Goal: Task Accomplishment & Management: Use online tool/utility

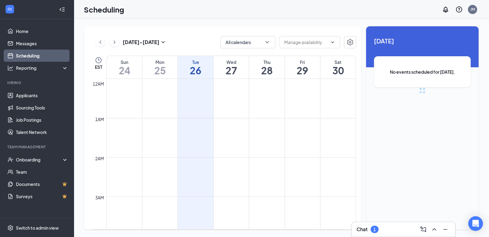
scroll to position [301, 0]
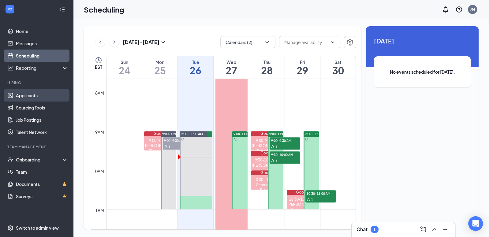
click at [36, 96] on link "Applicants" at bounding box center [42, 95] width 52 height 12
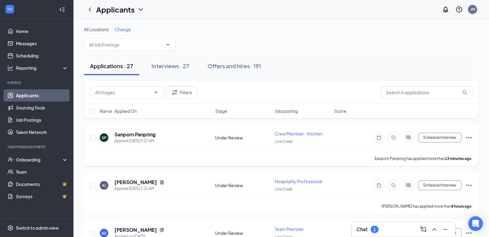
click at [467, 134] on icon "Ellipses" at bounding box center [468, 137] width 7 height 7
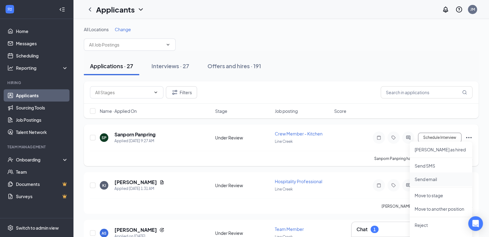
scroll to position [87, 0]
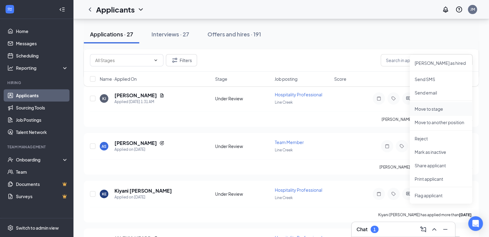
click at [431, 108] on p "Move to stage" at bounding box center [441, 109] width 53 height 6
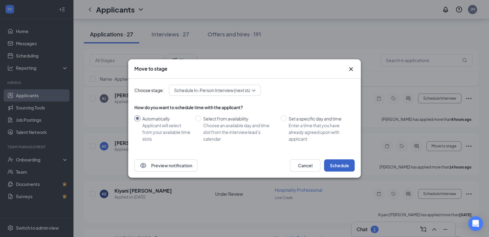
click at [339, 166] on button "Schedule" at bounding box center [339, 165] width 31 height 12
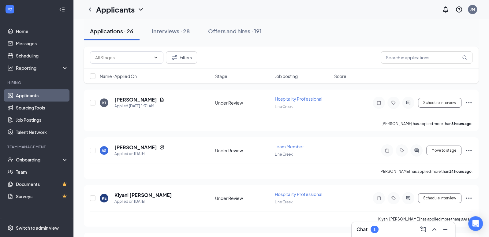
scroll to position [0, 0]
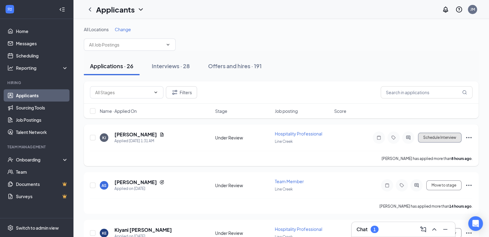
click at [436, 138] on button "Schedule Interview" at bounding box center [439, 138] width 43 height 10
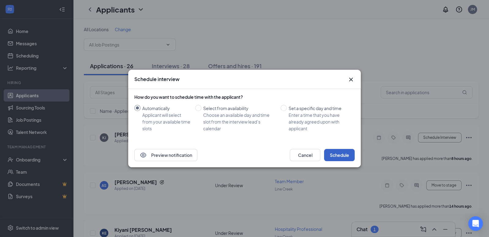
click at [337, 155] on button "Schedule" at bounding box center [339, 155] width 31 height 12
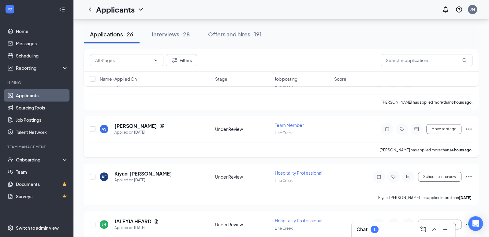
scroll to position [73, 0]
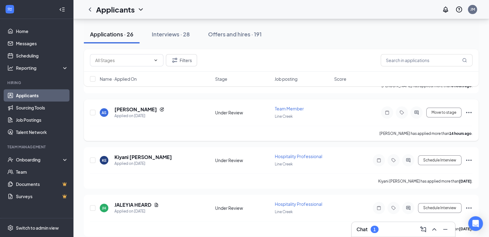
click at [468, 114] on icon "Ellipses" at bounding box center [468, 112] width 7 height 7
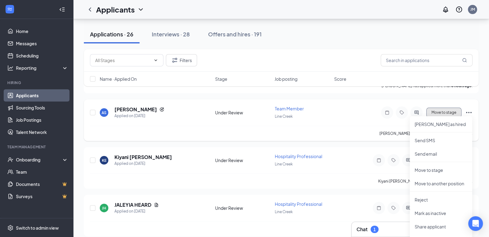
click at [443, 109] on button "Move to stage" at bounding box center [443, 113] width 35 height 10
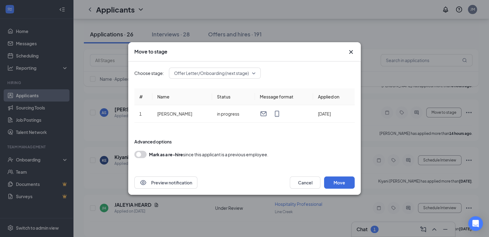
click at [244, 71] on span "Offer Letter/Onboarding (next stage)" at bounding box center [211, 73] width 75 height 9
click at [349, 49] on icon "Cross" at bounding box center [350, 51] width 7 height 7
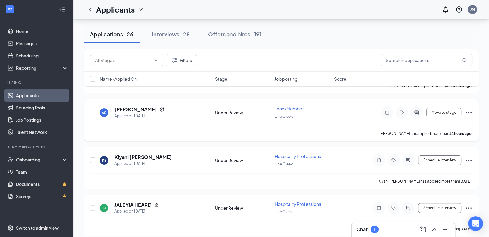
click at [472, 114] on icon "Ellipses" at bounding box center [468, 112] width 7 height 7
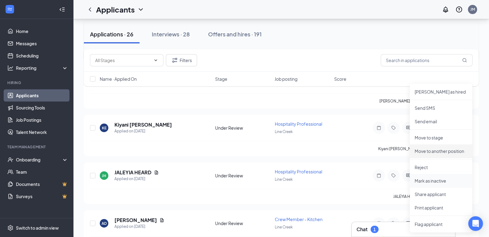
scroll to position [126, 0]
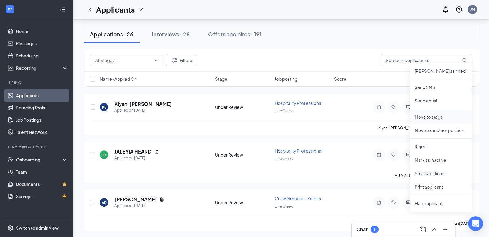
click at [440, 123] on li "Move to stage" at bounding box center [441, 116] width 62 height 13
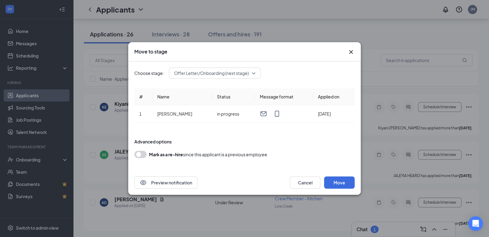
click at [350, 53] on icon "Cross" at bounding box center [351, 52] width 4 height 4
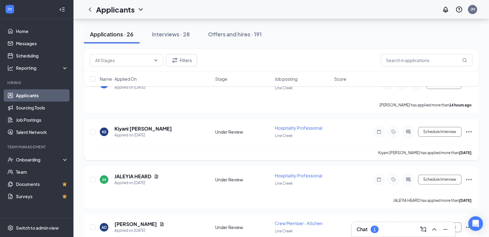
scroll to position [117, 0]
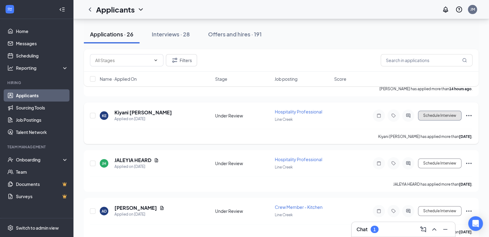
click at [429, 115] on button "Schedule Interview" at bounding box center [439, 116] width 43 height 10
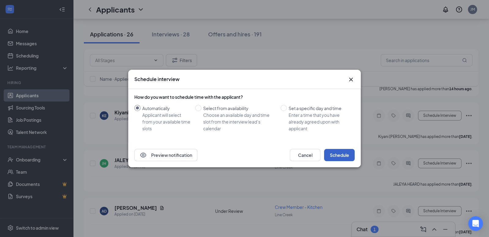
click at [346, 150] on button "Schedule" at bounding box center [339, 155] width 31 height 12
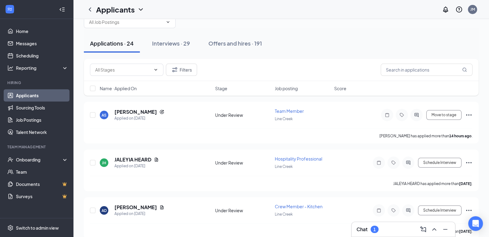
scroll to position [54, 0]
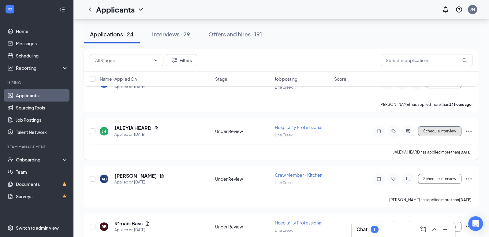
click at [437, 130] on button "Schedule Interview" at bounding box center [439, 131] width 43 height 10
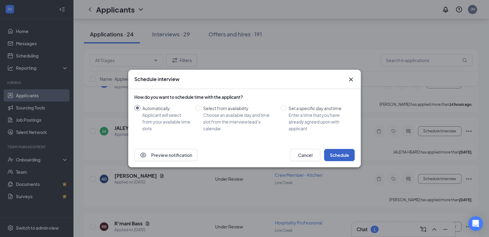
click at [347, 157] on button "Schedule" at bounding box center [339, 155] width 31 height 12
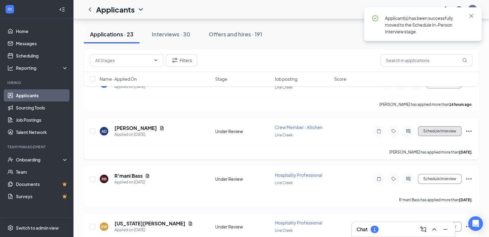
click at [451, 134] on button "Schedule Interview" at bounding box center [439, 131] width 43 height 10
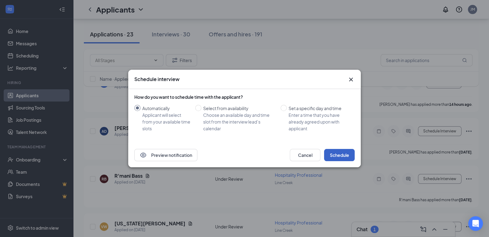
click at [339, 153] on button "Schedule" at bounding box center [339, 155] width 31 height 12
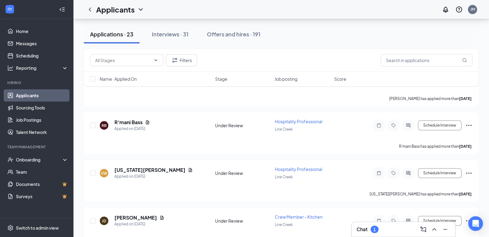
scroll to position [122, 0]
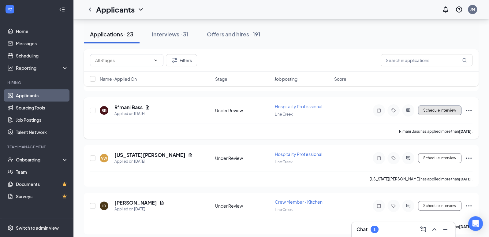
click at [430, 107] on button "Schedule Interview" at bounding box center [439, 111] width 43 height 10
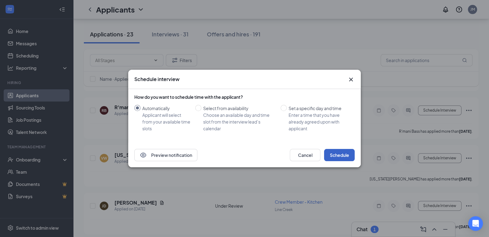
click at [338, 157] on button "Schedule" at bounding box center [339, 155] width 31 height 12
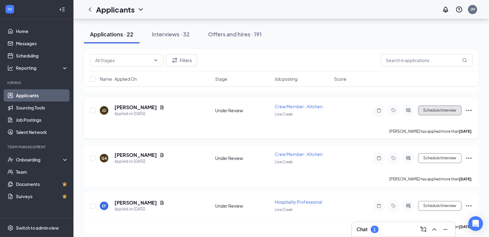
click at [426, 107] on button "Schedule Interview" at bounding box center [439, 111] width 43 height 10
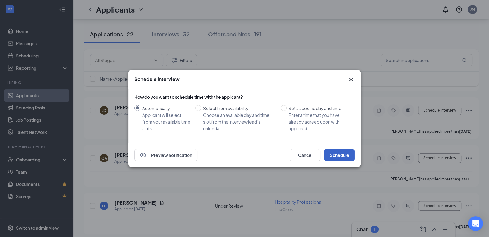
click at [347, 159] on button "Schedule" at bounding box center [339, 155] width 31 height 12
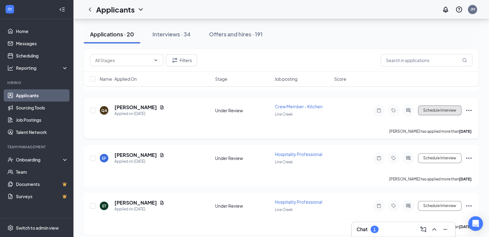
click at [428, 113] on button "Schedule Interview" at bounding box center [439, 111] width 43 height 10
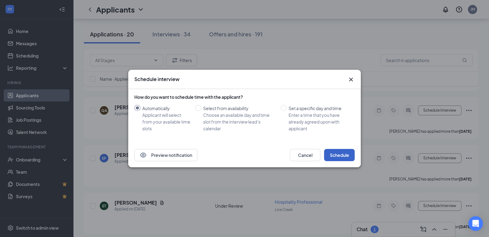
click at [337, 155] on button "Schedule" at bounding box center [339, 155] width 31 height 12
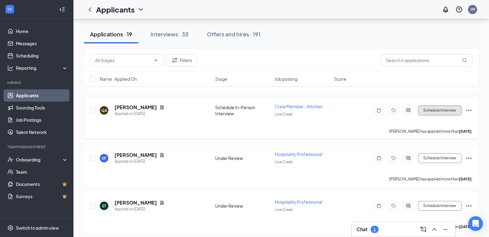
click at [455, 109] on button "Schedule Interview" at bounding box center [439, 111] width 43 height 10
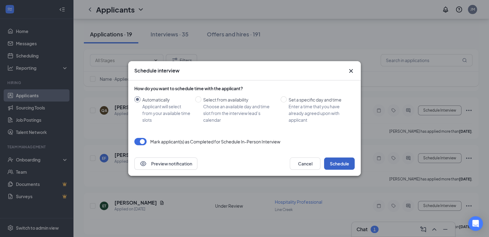
click at [333, 161] on button "Schedule" at bounding box center [339, 164] width 31 height 12
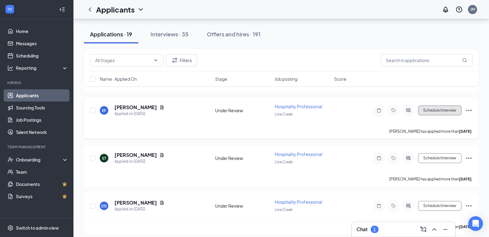
click at [438, 112] on button "Schedule Interview" at bounding box center [439, 111] width 43 height 10
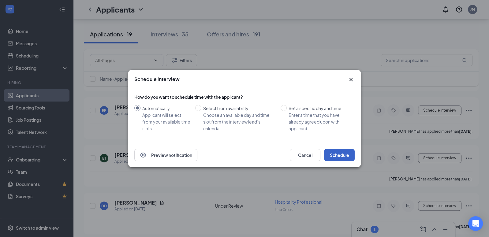
click at [345, 151] on button "Schedule" at bounding box center [339, 155] width 31 height 12
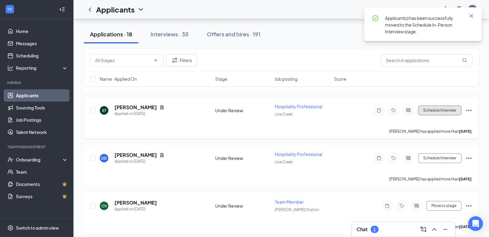
click at [432, 109] on button "Schedule Interview" at bounding box center [439, 111] width 43 height 10
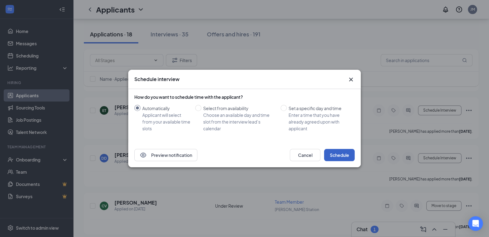
click at [338, 155] on button "Schedule" at bounding box center [339, 155] width 31 height 12
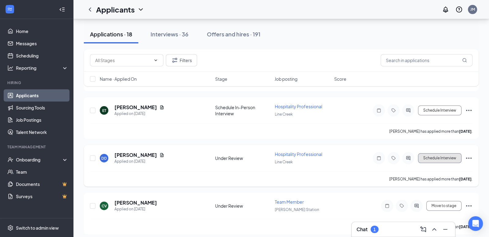
click at [432, 155] on button "Schedule Interview" at bounding box center [439, 158] width 43 height 10
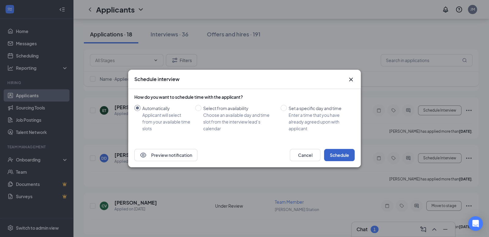
click at [341, 159] on button "Schedule" at bounding box center [339, 155] width 31 height 12
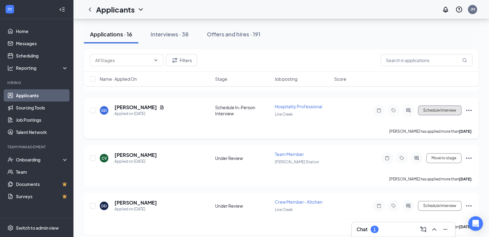
click at [445, 108] on button "Schedule Interview" at bounding box center [439, 111] width 43 height 10
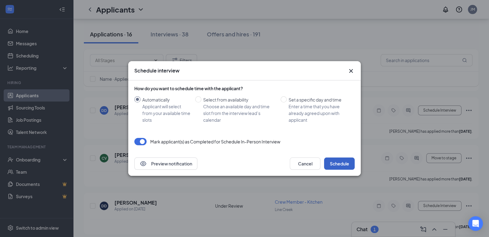
click at [342, 167] on button "Schedule" at bounding box center [339, 164] width 31 height 12
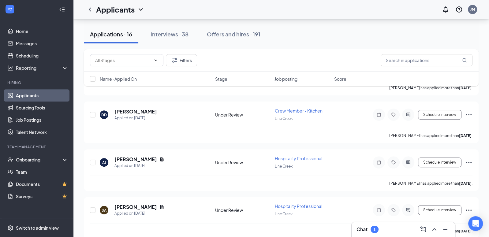
scroll to position [175, 0]
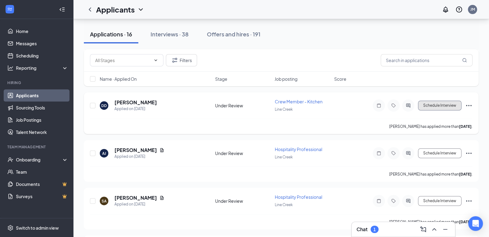
click at [437, 106] on button "Schedule Interview" at bounding box center [439, 106] width 43 height 10
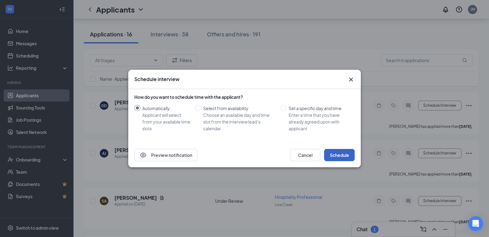
click at [347, 153] on button "Schedule" at bounding box center [339, 155] width 31 height 12
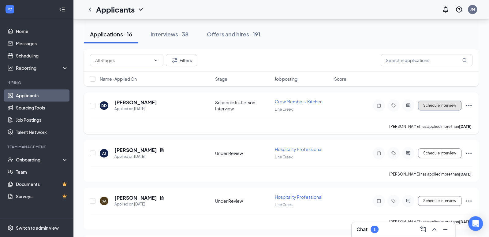
click at [433, 103] on button "Schedule Interview" at bounding box center [439, 106] width 43 height 10
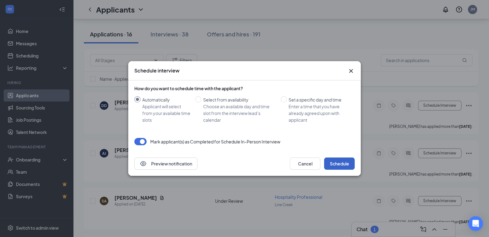
click at [340, 164] on button "Schedule" at bounding box center [339, 164] width 31 height 12
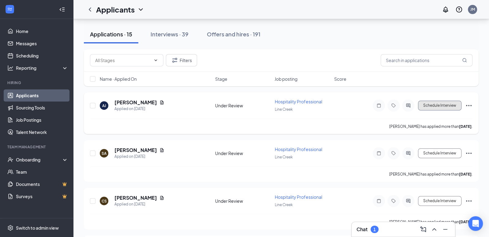
click at [431, 103] on button "Schedule Interview" at bounding box center [439, 106] width 43 height 10
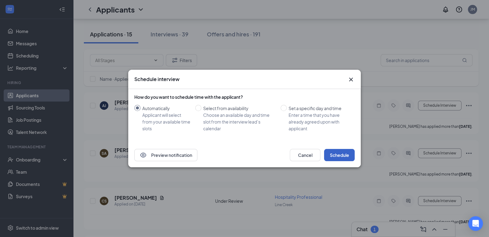
click at [350, 157] on button "Schedule" at bounding box center [339, 155] width 31 height 12
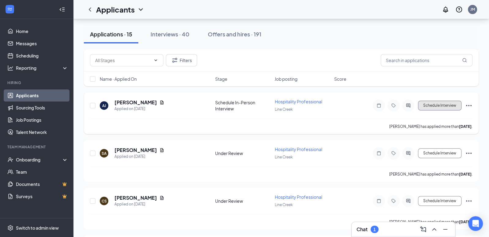
click at [441, 102] on button "Schedule Interview" at bounding box center [439, 106] width 43 height 10
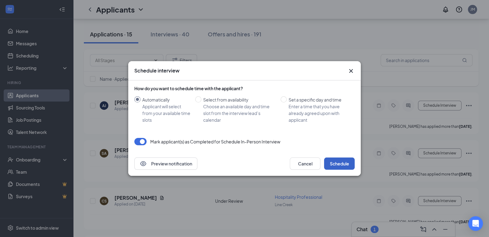
click at [348, 162] on button "Schedule" at bounding box center [339, 164] width 31 height 12
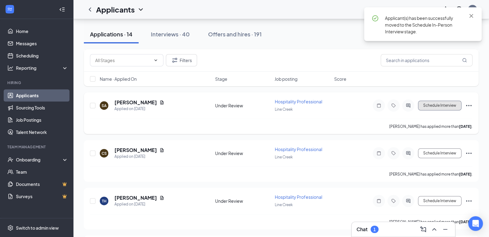
click at [432, 102] on button "Schedule Interview" at bounding box center [439, 106] width 43 height 10
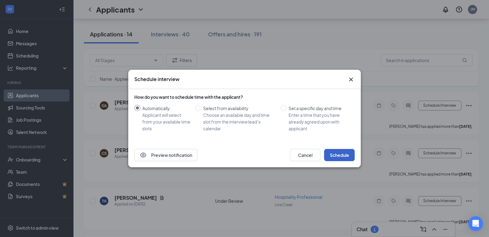
click at [347, 155] on button "Schedule" at bounding box center [339, 155] width 31 height 12
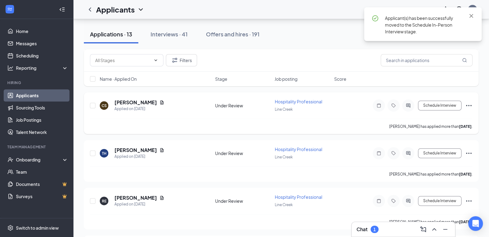
click at [444, 99] on div "CS Carol Stanton Applied on Aug 22 Under Review Hospitality Professional Line C…" at bounding box center [281, 109] width 383 height 20
click at [437, 107] on button "Schedule Interview" at bounding box center [439, 106] width 43 height 10
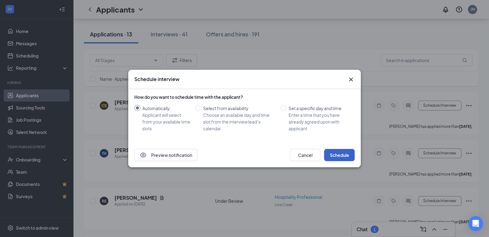
click at [342, 154] on button "Schedule" at bounding box center [339, 155] width 31 height 12
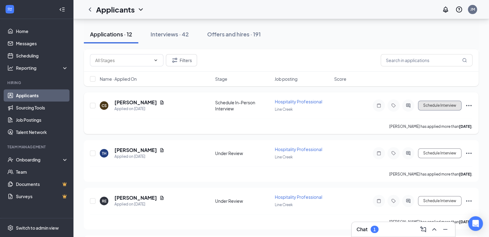
click at [441, 102] on button "Schedule Interview" at bounding box center [439, 106] width 43 height 10
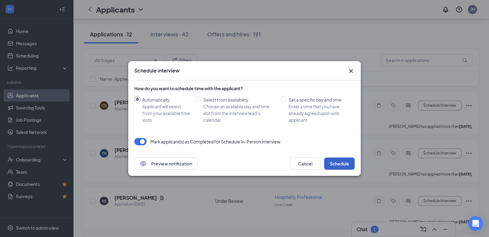
click at [347, 163] on button "Schedule" at bounding box center [339, 164] width 31 height 12
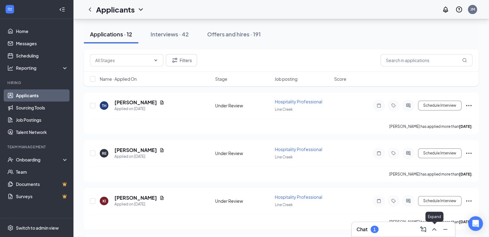
click at [434, 232] on icon "ChevronUp" at bounding box center [434, 229] width 7 height 7
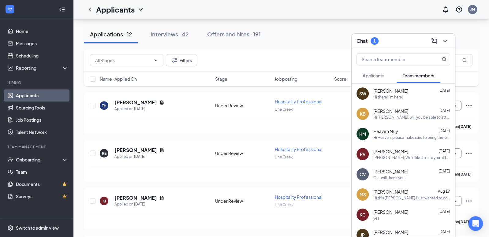
click at [372, 77] on span "Applicants" at bounding box center [374, 76] width 22 height 6
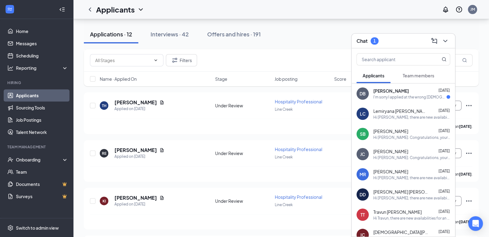
click at [388, 95] on div "I'm sorry I applied at the wrong Chick-fil-A" at bounding box center [409, 97] width 73 height 5
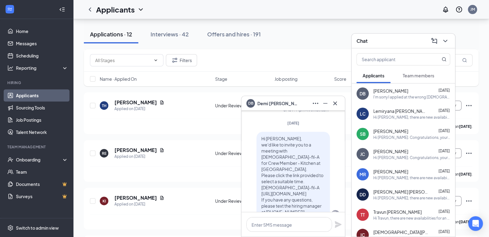
scroll to position [0, 0]
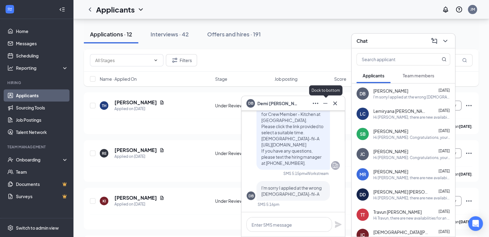
click at [334, 98] on div "Dock to bottom" at bounding box center [325, 91] width 33 height 13
click at [338, 100] on icon "Cross" at bounding box center [335, 103] width 7 height 7
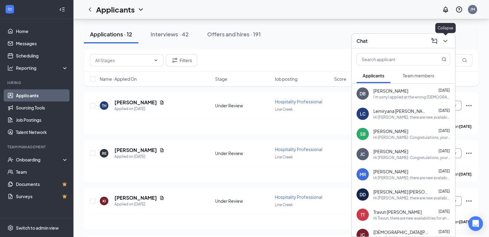
click at [444, 38] on icon "ChevronDown" at bounding box center [445, 40] width 7 height 7
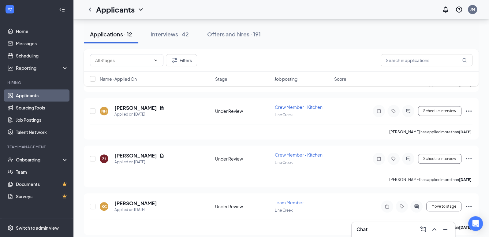
scroll to position [456, 0]
click at [181, 38] on button "Interviews · 42" at bounding box center [169, 34] width 51 height 18
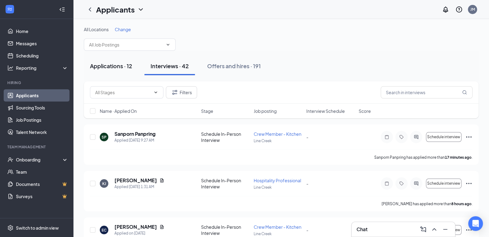
click at [116, 66] on div "Applications · 12" at bounding box center [111, 66] width 42 height 8
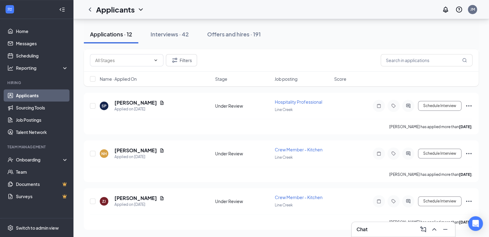
scroll to position [456, 0]
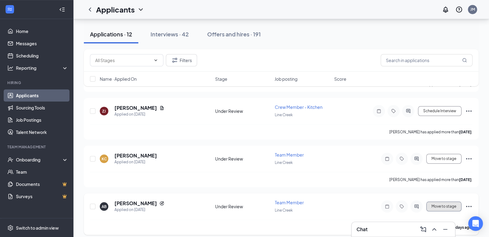
click at [449, 202] on button "Move to stage" at bounding box center [443, 207] width 35 height 10
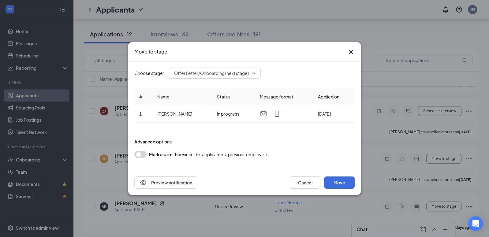
click at [236, 75] on span "Offer Letter/Onboarding (next stage)" at bounding box center [211, 73] width 75 height 9
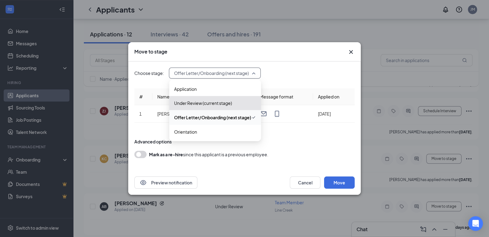
click at [288, 72] on div "Choose stage: Offer Letter/Onboarding (next stage) 3668644 3634050 3634051 Appl…" at bounding box center [244, 73] width 220 height 11
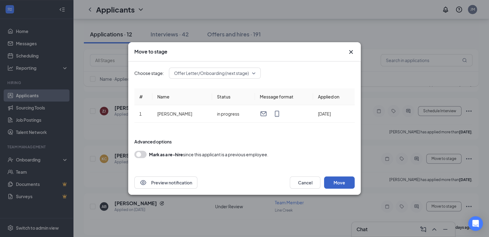
click at [337, 181] on button "Move" at bounding box center [339, 183] width 31 height 12
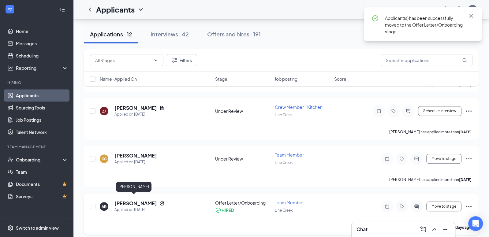
click at [135, 200] on h5 "[PERSON_NAME]" at bounding box center [135, 203] width 43 height 7
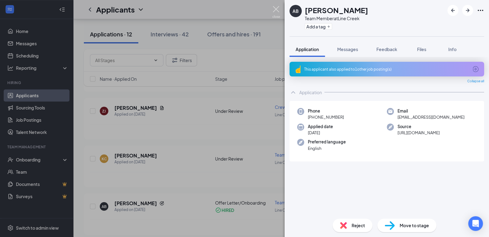
click at [278, 12] on img at bounding box center [276, 12] width 8 height 12
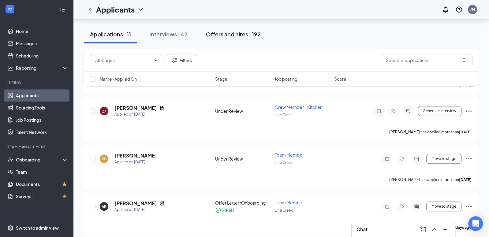
scroll to position [409, 0]
click at [225, 35] on div "Offers and hires · 192" at bounding box center [233, 34] width 55 height 8
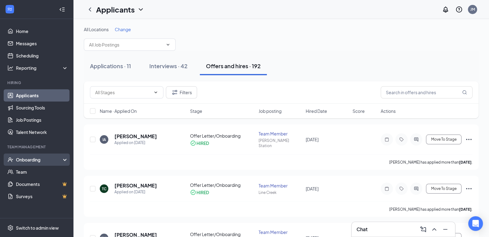
click at [38, 162] on div "Onboarding" at bounding box center [39, 160] width 47 height 6
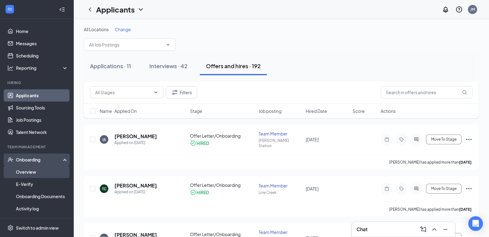
click at [37, 171] on link "Overview" at bounding box center [42, 172] width 52 height 12
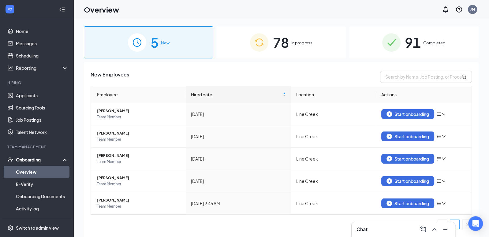
click at [263, 54] on div "78 In progress" at bounding box center [280, 42] width 129 height 32
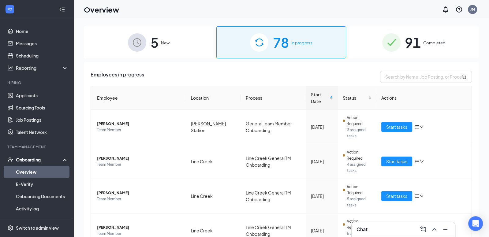
click at [152, 46] on span "5" at bounding box center [155, 42] width 8 height 21
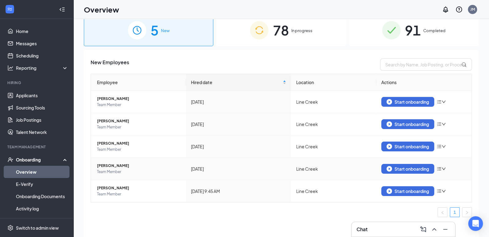
scroll to position [26, 0]
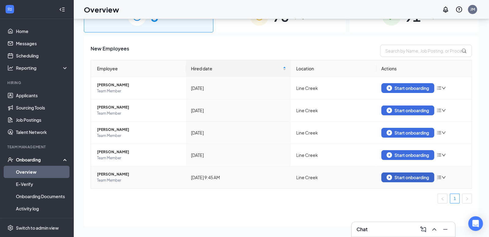
click at [400, 180] on button "Start onboarding" at bounding box center [407, 178] width 53 height 10
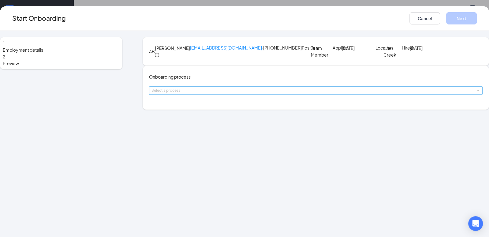
click at [236, 94] on div "Select a process" at bounding box center [315, 91] width 326 height 6
click at [220, 148] on span "Line Creek General TM Onboarding" at bounding box center [195, 147] width 70 height 6
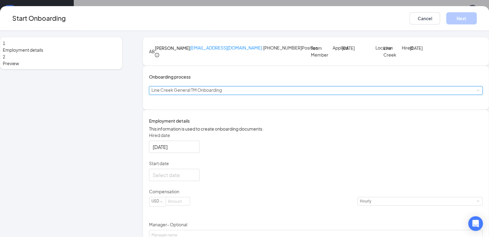
scroll to position [50, 0]
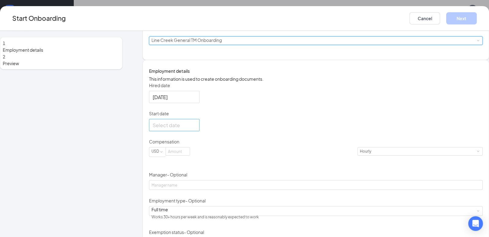
click at [196, 129] on div at bounding box center [174, 126] width 43 height 8
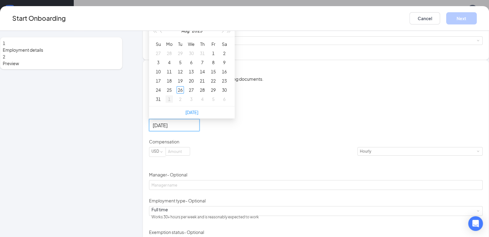
type input "[DATE]"
click at [173, 103] on div "1" at bounding box center [169, 99] width 7 height 7
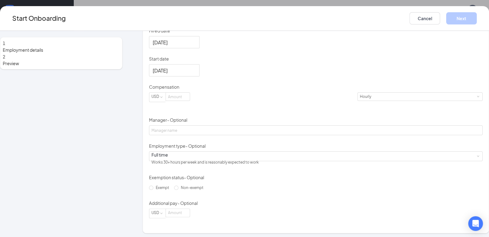
click at [314, 148] on div "Hired date Aug 26, 2025 Start date Sep 1, 2025 Sep 2025 Su Mo Tu We Th Fr Sa 31…" at bounding box center [316, 123] width 334 height 191
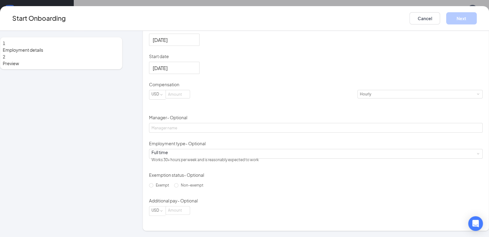
scroll to position [149, 0]
click at [178, 188] on span "Non-exempt" at bounding box center [192, 185] width 28 height 5
click at [174, 188] on input "Non-exempt" at bounding box center [176, 185] width 4 height 4
radio input "true"
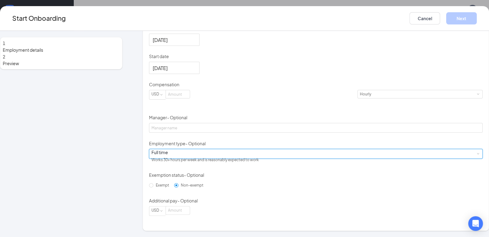
click at [184, 153] on div "Full time Works 30+ hours per week and is reasonably expected to work" at bounding box center [316, 153] width 329 height 9
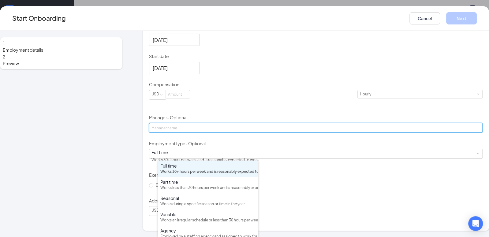
click at [189, 123] on input "Manager - Optional" at bounding box center [316, 128] width 334 height 10
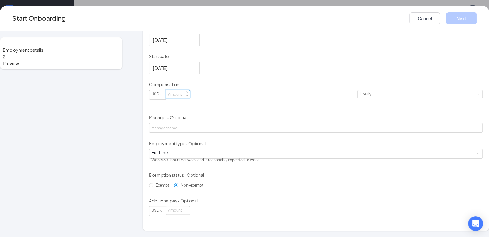
click at [190, 94] on input at bounding box center [178, 94] width 24 height 8
click at [349, 117] on div "Hired date Aug 26, 2025 Start date Sep 1, 2025 Sep 2025 Su Mo Tu We Th Fr Sa 31…" at bounding box center [316, 120] width 334 height 191
click at [190, 98] on span "Decrease Value" at bounding box center [186, 95] width 6 height 5
type input "15.5"
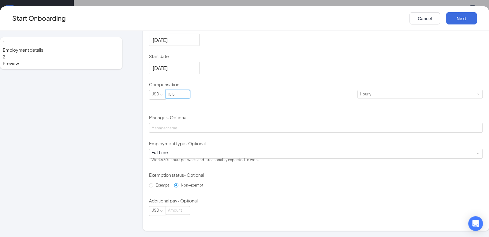
click at [364, 153] on div "Hired date Aug 26, 2025 Start date Sep 1, 2025 Sep 2025 Su Mo Tu We Th Fr Sa 31…" at bounding box center [316, 120] width 334 height 191
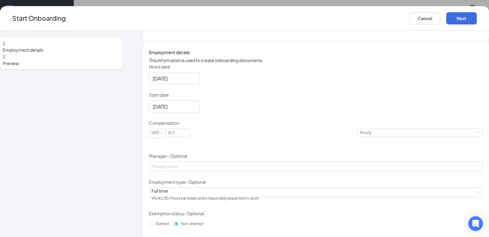
scroll to position [0, 0]
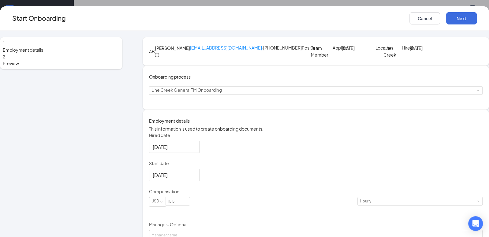
click at [418, 102] on div "Onboarding process Select a process Line Creek General TM Onboarding" at bounding box center [316, 87] width 334 height 29
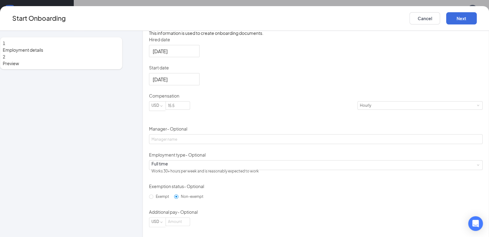
scroll to position [149, 0]
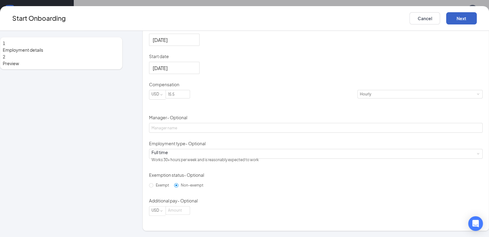
click at [448, 20] on button "Next" at bounding box center [461, 18] width 31 height 12
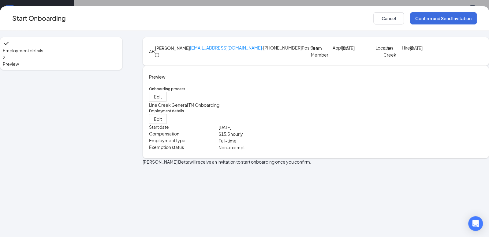
scroll to position [0, 0]
click at [420, 20] on button "Confirm and Send Invitation" at bounding box center [443, 18] width 67 height 12
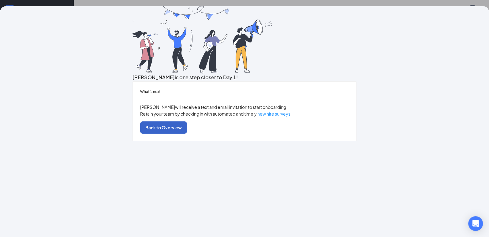
click at [187, 134] on button "Back to Overview" at bounding box center [163, 128] width 47 height 12
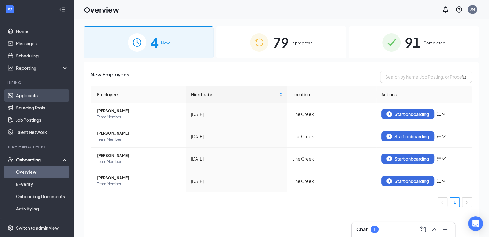
click at [37, 96] on link "Applicants" at bounding box center [42, 95] width 52 height 12
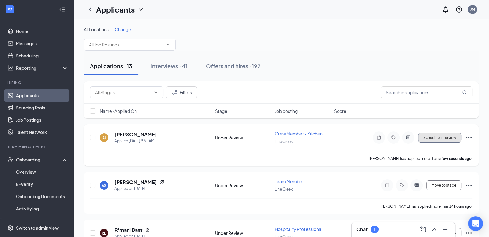
click at [448, 141] on button "Schedule Interview" at bounding box center [439, 138] width 43 height 10
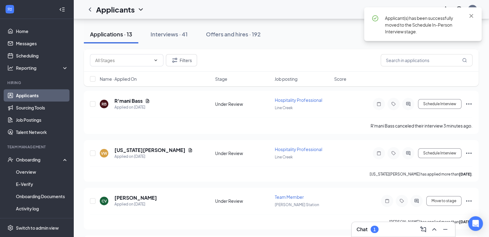
scroll to position [78, 0]
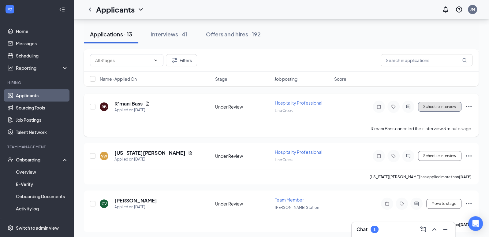
click at [440, 102] on button "Schedule Interview" at bounding box center [439, 107] width 43 height 10
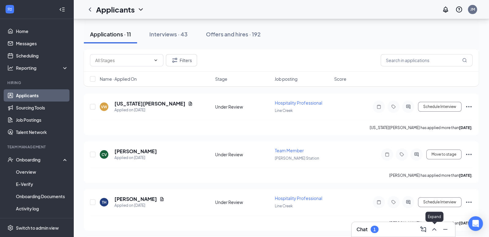
click at [435, 228] on icon "ChevronUp" at bounding box center [434, 229] width 7 height 7
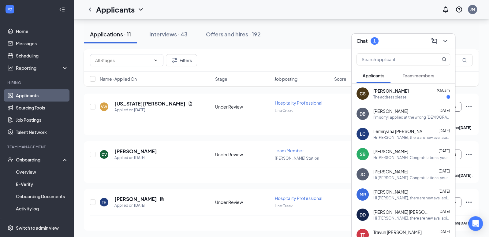
click at [418, 99] on div "The address please" at bounding box center [411, 97] width 77 height 5
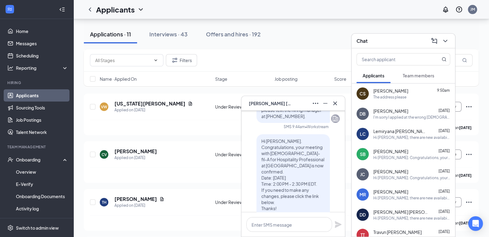
scroll to position [-67, 0]
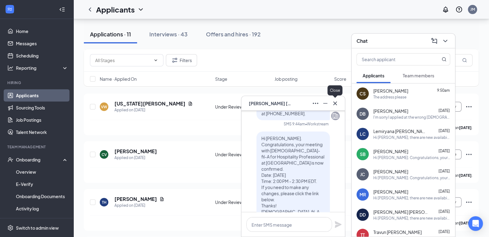
click at [338, 106] on icon "Cross" at bounding box center [335, 103] width 7 height 7
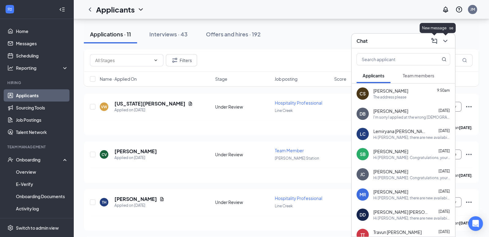
click at [446, 42] on icon "ChevronDown" at bounding box center [445, 40] width 7 height 7
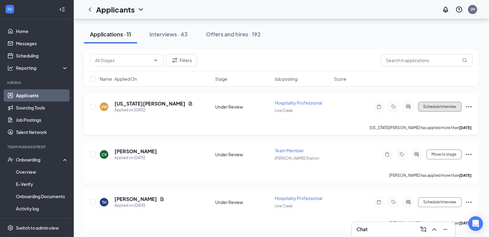
click at [444, 104] on button "Schedule Interview" at bounding box center [439, 107] width 43 height 10
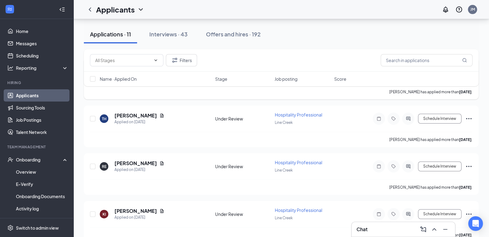
scroll to position [126, 0]
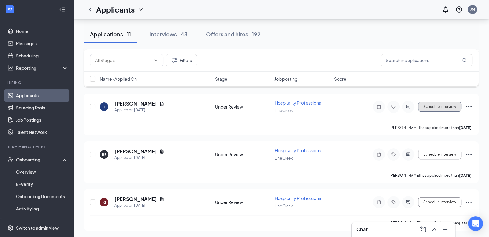
click at [444, 103] on button "Schedule Interview" at bounding box center [439, 107] width 43 height 10
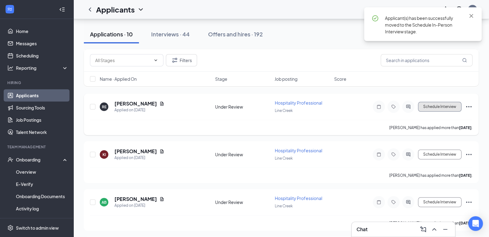
click at [436, 104] on button "Schedule Interview" at bounding box center [439, 107] width 43 height 10
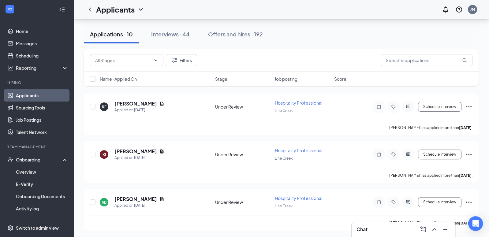
click at [439, 107] on button "Schedule Interview" at bounding box center [439, 107] width 43 height 10
click at [444, 106] on button "Schedule Interview" at bounding box center [439, 107] width 43 height 10
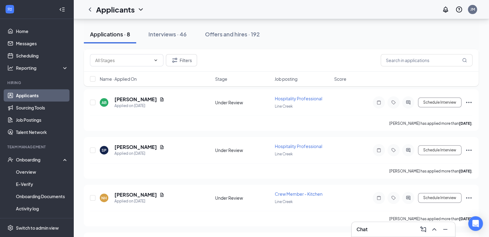
scroll to position [131, 0]
click at [440, 101] on button "Schedule Interview" at bounding box center [439, 102] width 43 height 10
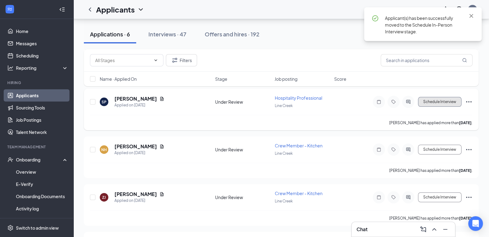
click at [433, 101] on button "Schedule Interview" at bounding box center [439, 102] width 43 height 10
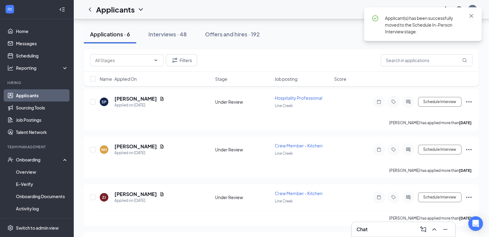
scroll to position [125, 0]
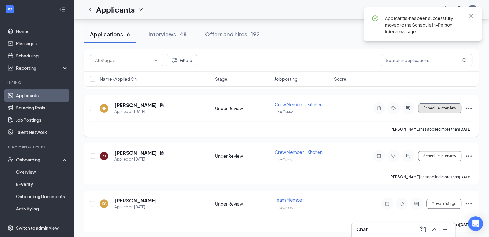
click at [433, 106] on button "Schedule Interview" at bounding box center [439, 108] width 43 height 10
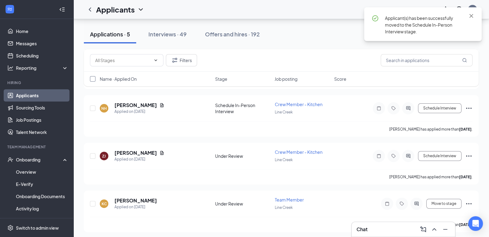
click at [91, 79] on input "checkbox" at bounding box center [93, 79] width 6 height 6
checkbox input "true"
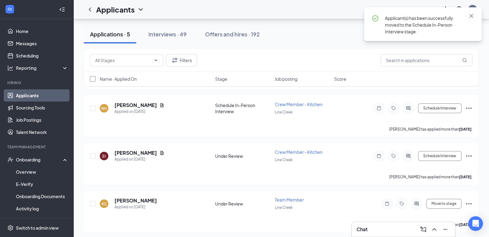
checkbox input "true"
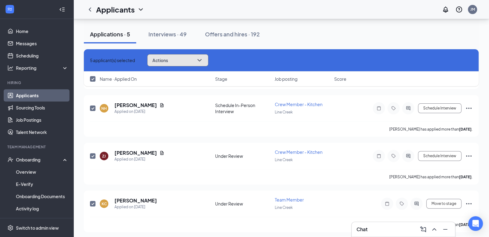
click at [203, 62] on icon "ChevronDown" at bounding box center [199, 60] width 7 height 7
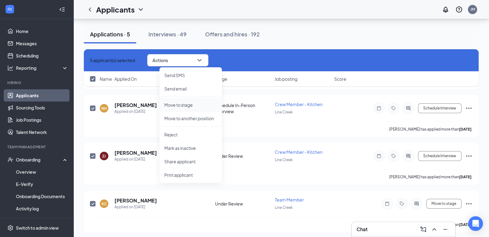
click at [199, 106] on p "Move to stage" at bounding box center [190, 105] width 53 height 6
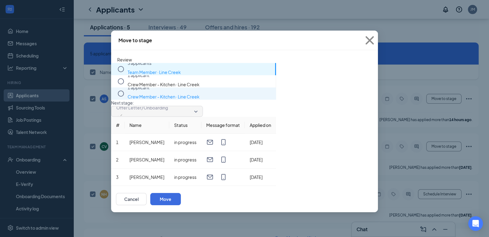
scroll to position [23, 0]
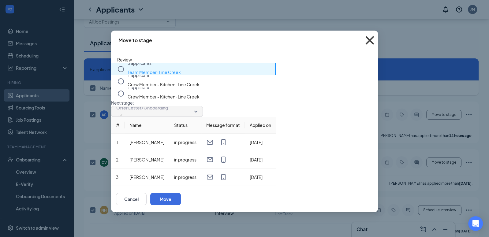
click at [367, 32] on span "Close" at bounding box center [370, 40] width 17 height 17
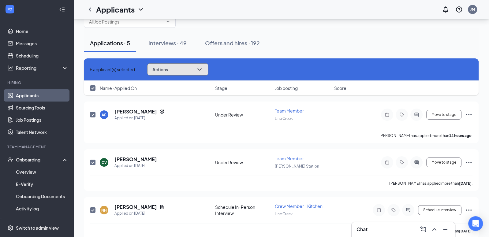
click at [208, 71] on button "Actions" at bounding box center [177, 69] width 61 height 12
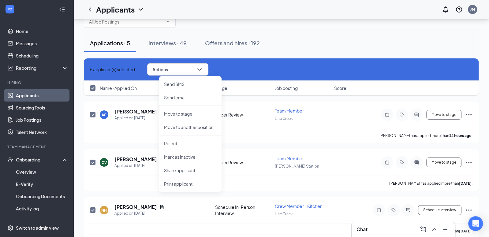
click at [248, 58] on div "Applications · 5 Interviews · 49 Offers and hires · 192" at bounding box center [281, 43] width 395 height 31
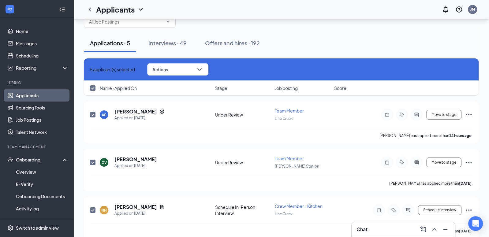
click at [91, 88] on input "checkbox" at bounding box center [93, 88] width 6 height 6
checkbox input "false"
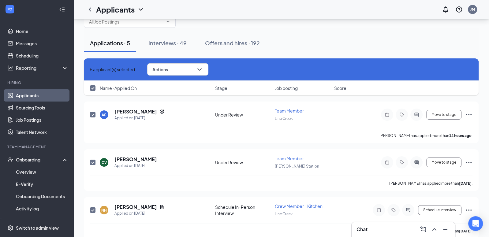
checkbox input "false"
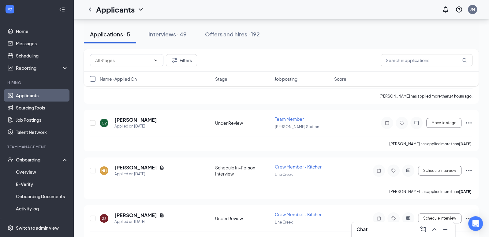
scroll to position [94, 0]
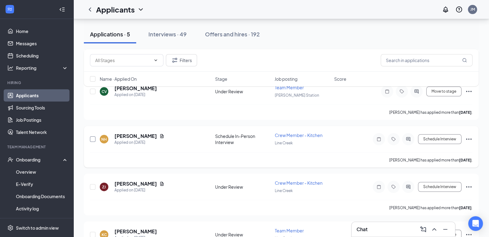
click at [93, 140] on input "checkbox" at bounding box center [93, 140] width 6 height 6
checkbox input "true"
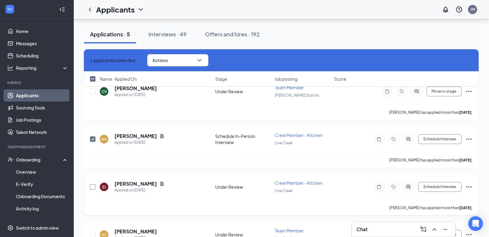
click at [95, 187] on input "checkbox" at bounding box center [93, 187] width 6 height 6
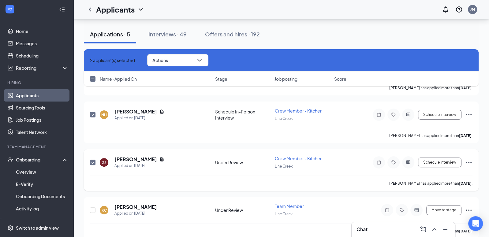
scroll to position [125, 0]
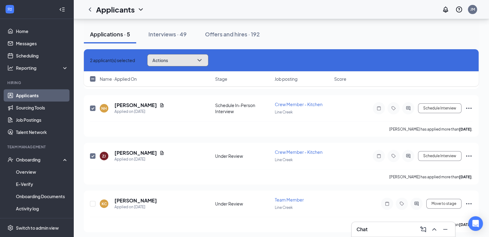
click at [196, 65] on button "Actions" at bounding box center [177, 60] width 61 height 12
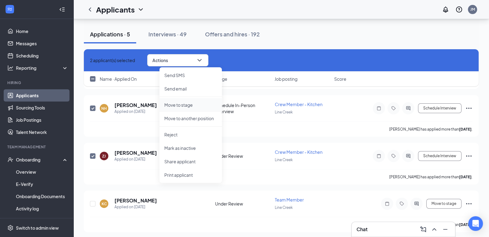
click at [186, 105] on p "Move to stage" at bounding box center [190, 105] width 53 height 6
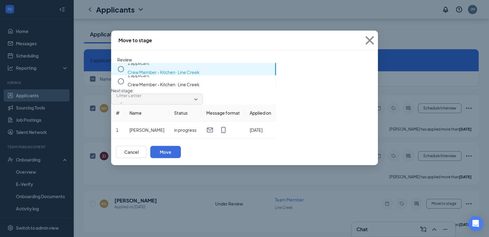
click at [116, 67] on li "1 applicant Crew Member - Kitchen · Line Creek" at bounding box center [193, 69] width 165 height 12
click at [120, 69] on icon "Circle" at bounding box center [120, 69] width 7 height 7
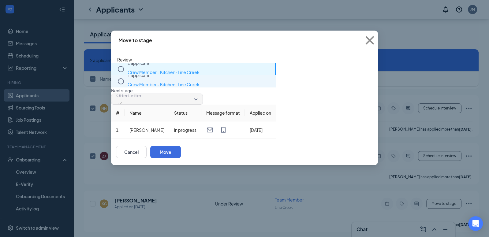
click at [120, 85] on icon "Circle" at bounding box center [120, 81] width 7 height 7
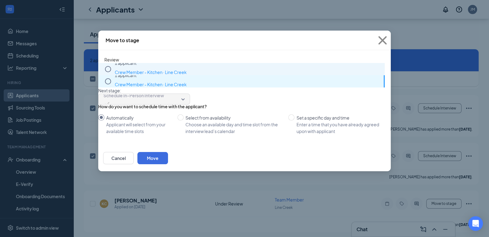
click at [128, 66] on p "1 applicant" at bounding box center [248, 63] width 267 height 6
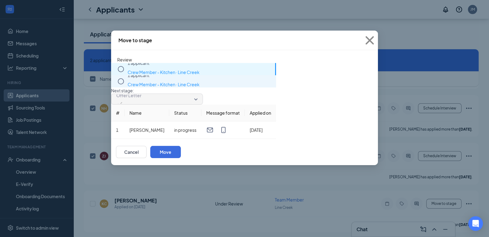
click at [120, 85] on icon "Circle" at bounding box center [120, 81] width 7 height 7
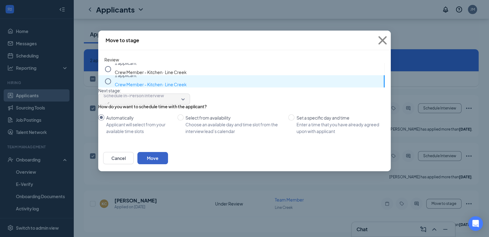
click at [168, 164] on button "Move" at bounding box center [152, 158] width 31 height 12
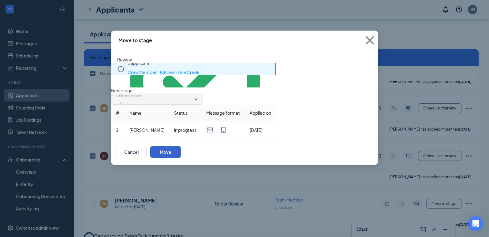
checkbox input "false"
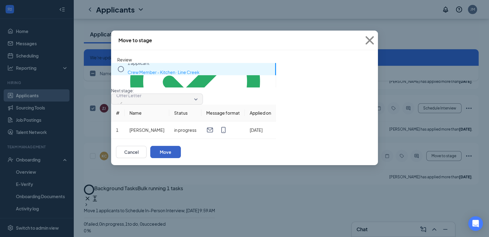
scroll to position [72, 0]
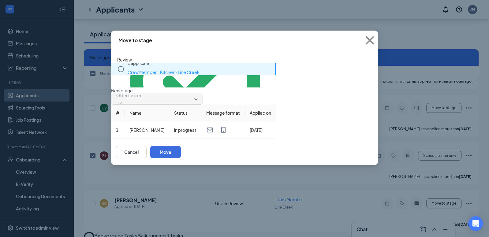
click at [124, 67] on icon "Circle" at bounding box center [120, 69] width 7 height 7
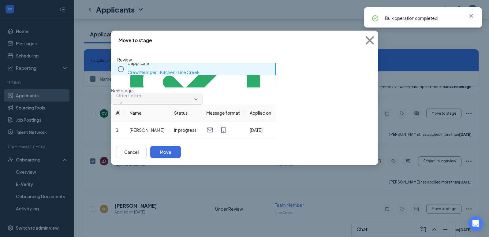
checkbox input "false"
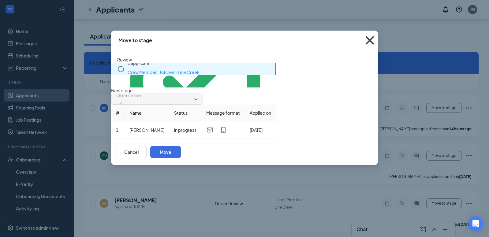
click at [368, 41] on icon "Cross" at bounding box center [370, 40] width 17 height 17
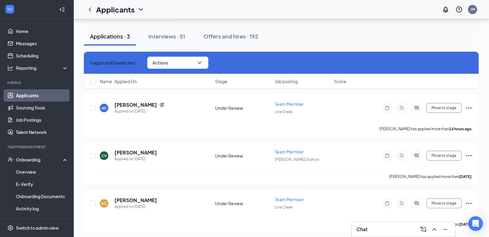
click at [95, 65] on icon "Cross" at bounding box center [94, 67] width 4 height 4
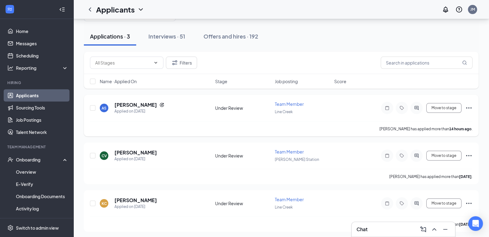
scroll to position [0, 0]
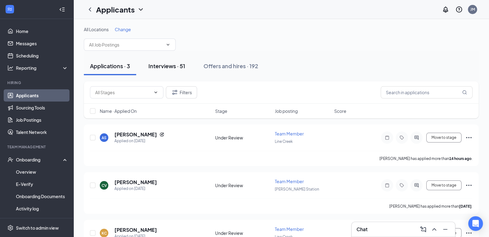
click at [167, 68] on div "Interviews · 51" at bounding box center [166, 66] width 37 height 8
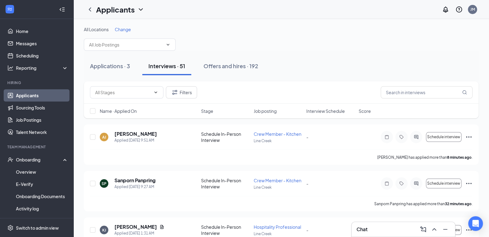
click at [316, 108] on span "Interview Schedule" at bounding box center [325, 111] width 39 height 6
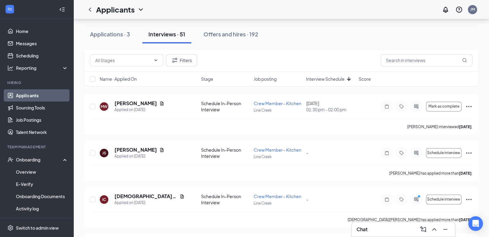
scroll to position [865, 0]
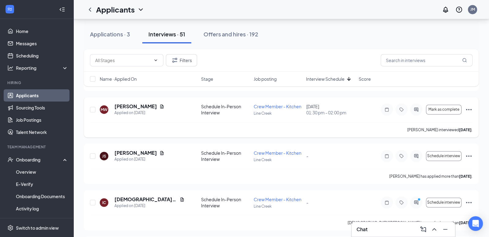
click at [469, 106] on icon "Ellipses" at bounding box center [468, 109] width 7 height 7
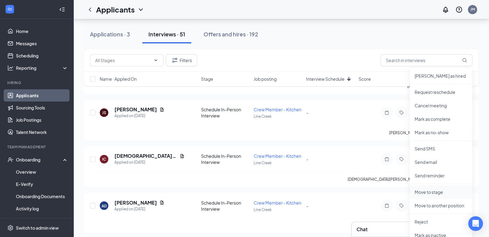
scroll to position [922, 0]
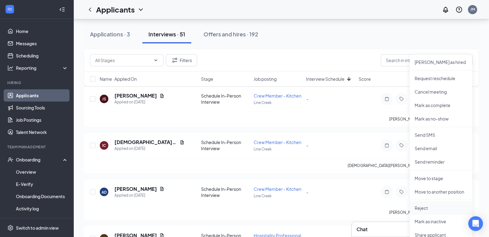
click at [423, 207] on p "Reject" at bounding box center [441, 208] width 53 height 6
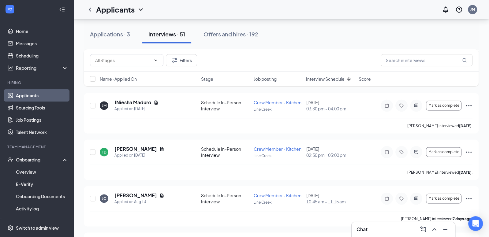
scroll to position [725, 0]
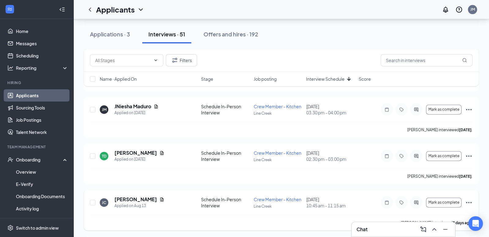
click at [472, 199] on icon "Ellipses" at bounding box center [468, 202] width 7 height 7
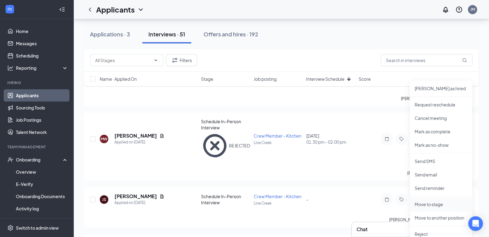
scroll to position [867, 0]
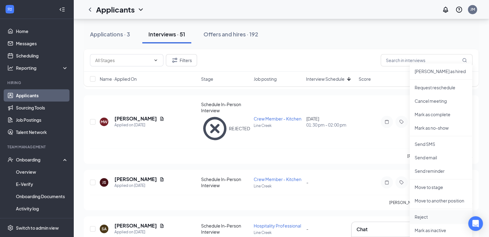
click at [430, 219] on p "Reject" at bounding box center [441, 217] width 53 height 6
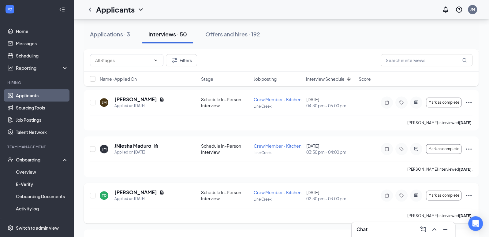
scroll to position [683, 0]
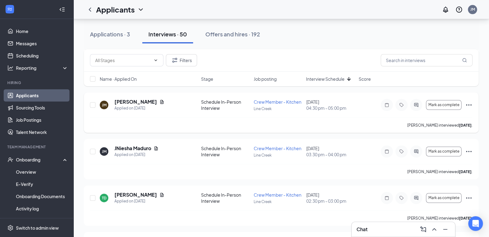
click at [468, 103] on icon "Ellipses" at bounding box center [468, 104] width 7 height 7
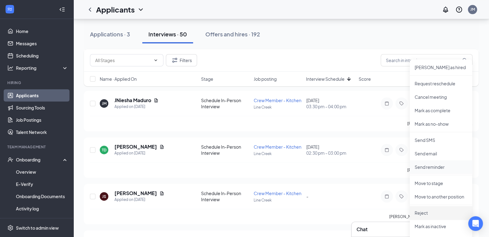
scroll to position [735, 0]
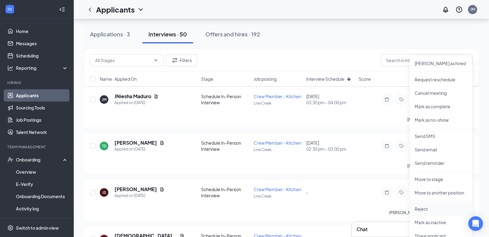
click at [425, 209] on p "Reject" at bounding box center [441, 209] width 53 height 6
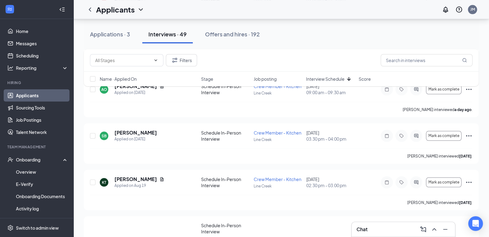
scroll to position [587, 0]
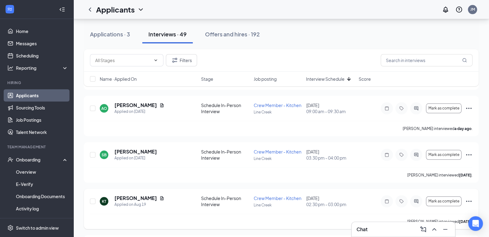
click at [469, 198] on icon "Ellipses" at bounding box center [468, 201] width 7 height 7
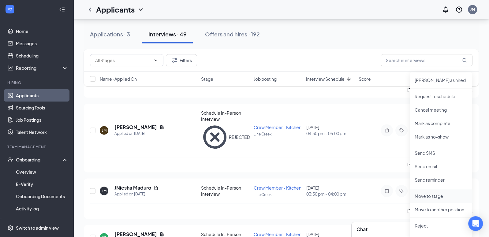
scroll to position [726, 0]
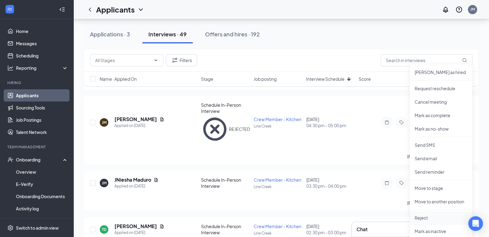
click at [426, 221] on li "Reject" at bounding box center [441, 217] width 62 height 13
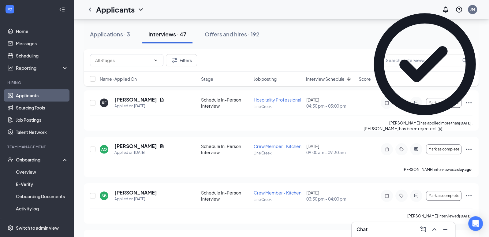
scroll to position [545, 0]
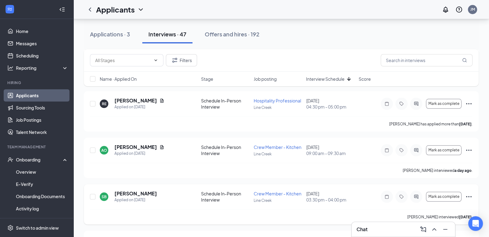
click at [468, 193] on icon "Ellipses" at bounding box center [468, 196] width 7 height 7
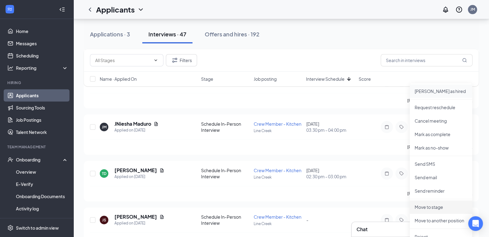
scroll to position [666, 0]
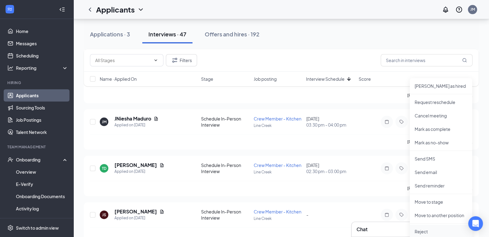
click at [422, 229] on p "Reject" at bounding box center [441, 232] width 53 height 6
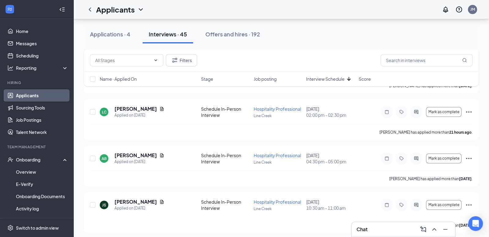
scroll to position [55, 0]
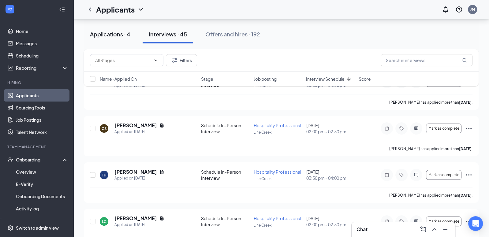
click at [117, 35] on div "Applications · 4" at bounding box center [110, 34] width 40 height 8
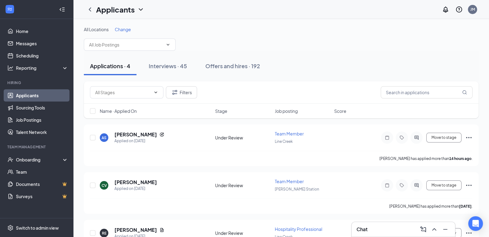
click at [171, 64] on div "Interviews · 45" at bounding box center [168, 66] width 38 height 8
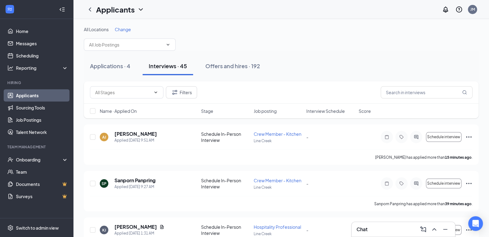
click at [331, 113] on span "Interview Schedule" at bounding box center [325, 111] width 39 height 6
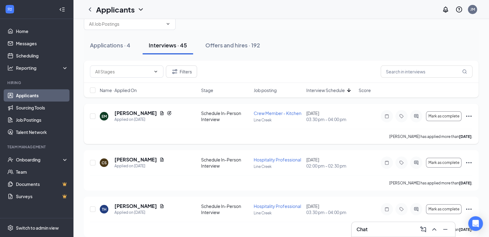
scroll to position [5, 0]
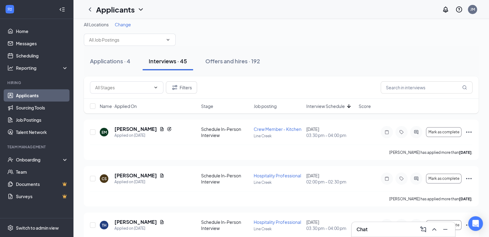
click at [332, 107] on span "Interview Schedule" at bounding box center [325, 106] width 39 height 6
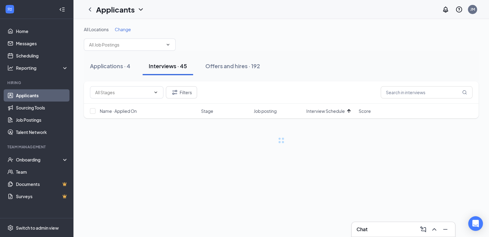
scroll to position [0, 0]
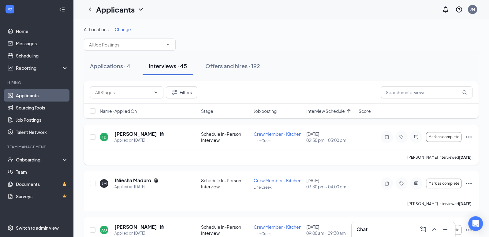
click at [469, 135] on icon "Ellipses" at bounding box center [468, 136] width 7 height 7
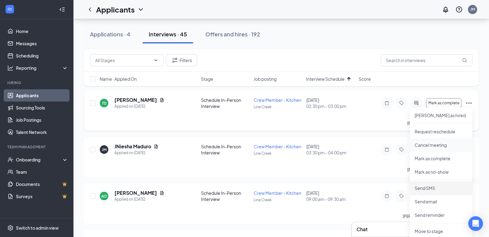
scroll to position [88, 0]
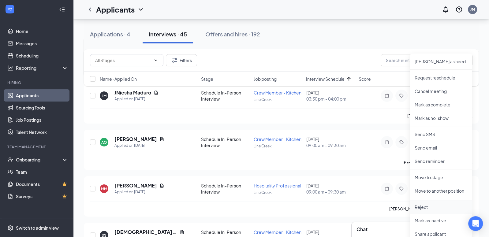
click at [429, 210] on p "Reject" at bounding box center [441, 207] width 53 height 6
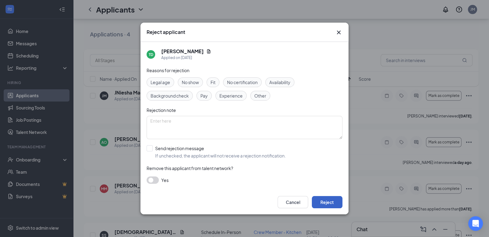
click at [332, 203] on button "Reject" at bounding box center [327, 202] width 31 height 12
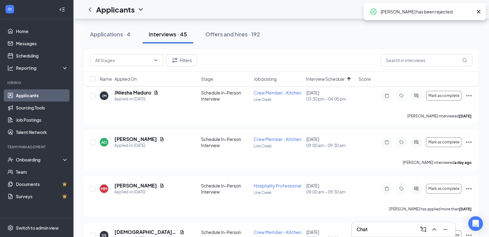
scroll to position [0, 0]
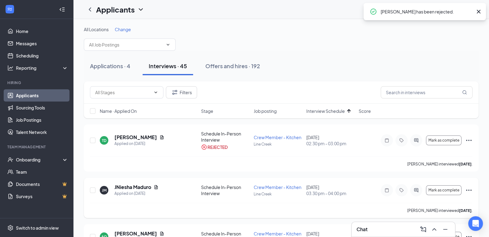
click at [466, 189] on icon "Ellipses" at bounding box center [468, 190] width 7 height 7
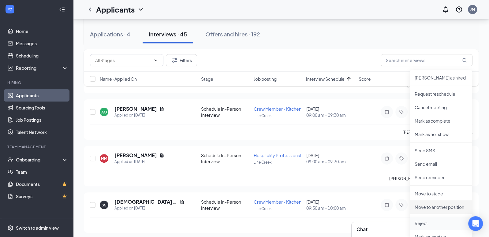
scroll to position [126, 0]
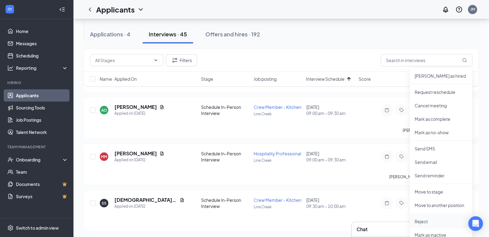
click at [427, 223] on p "Reject" at bounding box center [441, 222] width 53 height 6
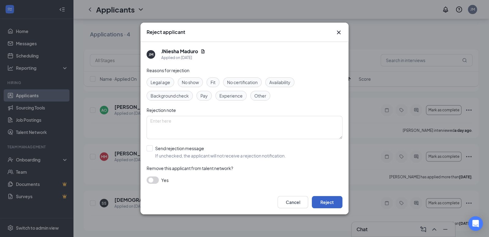
click at [323, 203] on button "Reject" at bounding box center [327, 202] width 31 height 12
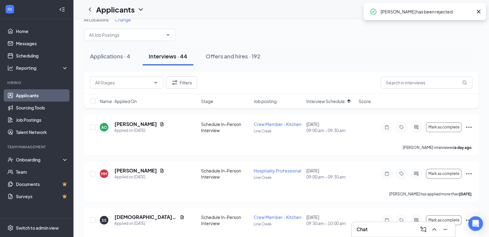
scroll to position [0, 0]
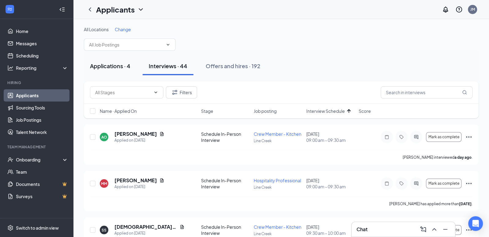
click at [112, 71] on button "Applications · 4" at bounding box center [110, 66] width 53 height 18
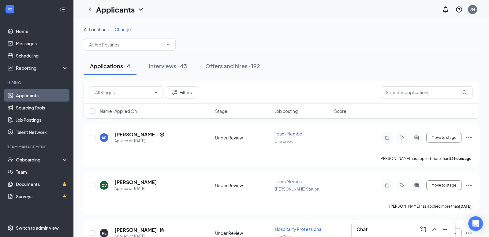
click at [280, 44] on div "All Locations Change" at bounding box center [281, 38] width 395 height 24
click at [332, 66] on div "Applications · 4 Interviews · 43 Offers and hires · 192" at bounding box center [281, 66] width 395 height 18
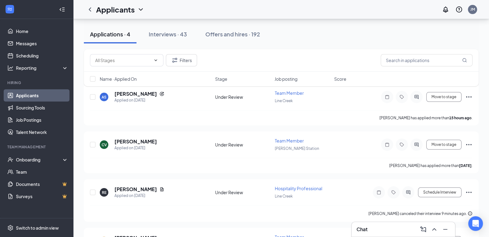
scroll to position [45, 0]
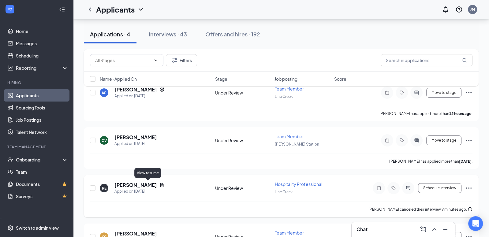
click at [159, 183] on icon "Document" at bounding box center [161, 185] width 5 height 5
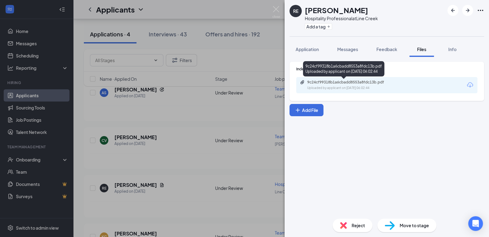
click at [360, 83] on div "9c24cf99318b1a6cbadd8553a8fdc13b.pdf" at bounding box center [350, 82] width 86 height 5
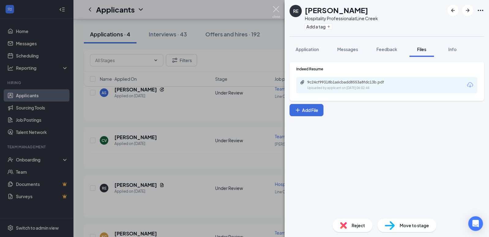
click at [278, 13] on img at bounding box center [276, 12] width 8 height 12
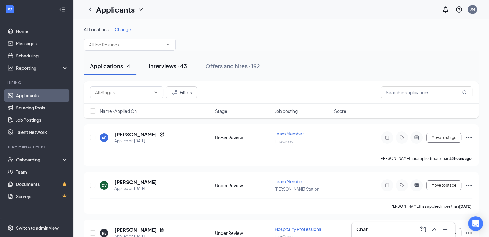
click at [171, 65] on div "Interviews · 43" at bounding box center [168, 66] width 38 height 8
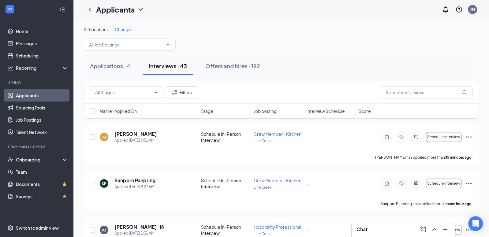
click at [324, 109] on span "Interview Schedule" at bounding box center [325, 111] width 39 height 6
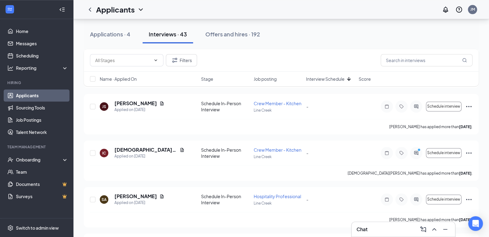
scroll to position [728, 0]
click at [448, 106] on span "Schedule interview" at bounding box center [443, 107] width 33 height 4
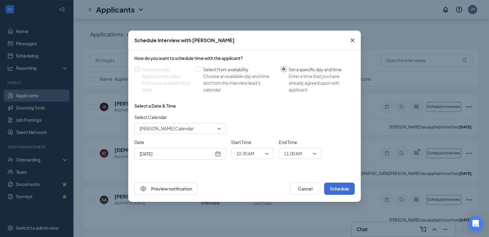
click at [218, 128] on span "[PERSON_NAME] Calendar" at bounding box center [180, 128] width 81 height 9
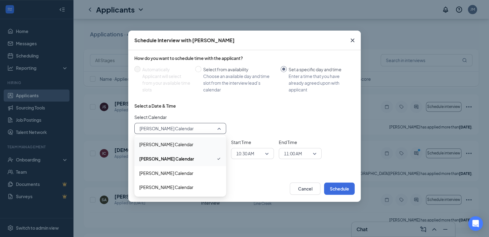
click at [206, 147] on span "[PERSON_NAME] Calendar" at bounding box center [180, 144] width 82 height 7
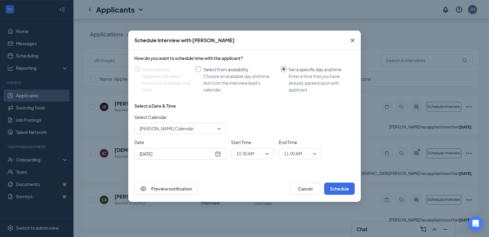
click at [202, 71] on span "Select from availability Choose an available day and time slot from the intervi…" at bounding box center [239, 79] width 77 height 27
click at [201, 71] on input "Select from availability Choose an available day and time slot from the intervi…" at bounding box center [198, 69] width 6 height 6
radio input "true"
radio input "false"
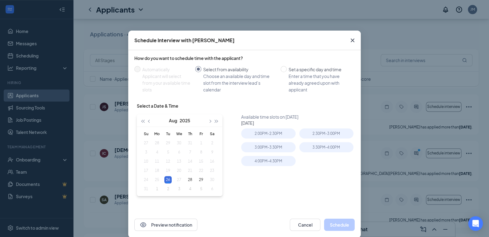
type input "[DATE]"
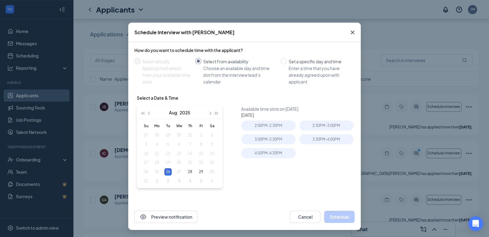
click at [259, 196] on div "Available time slots on [DATE] [DATE] 2:00PM - 2:30PM 2:30PM - 3:00PM 3:00PM - …" at bounding box center [299, 152] width 116 height 92
click at [355, 32] on icon "Cross" at bounding box center [352, 32] width 7 height 7
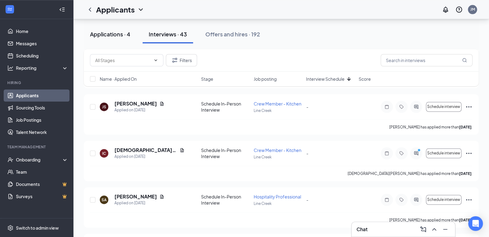
click at [118, 38] on button "Applications · 4" at bounding box center [110, 34] width 53 height 18
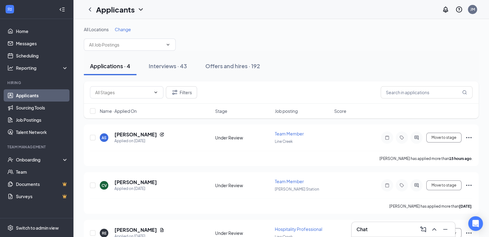
click at [123, 68] on div "Applications · 4" at bounding box center [110, 66] width 40 height 8
click at [56, 158] on div "Onboarding" at bounding box center [39, 160] width 47 height 6
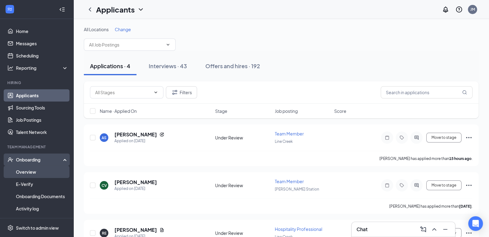
click at [46, 172] on link "Overview" at bounding box center [42, 172] width 52 height 12
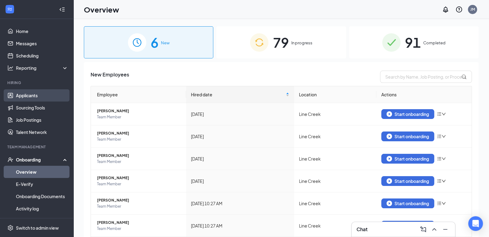
click at [28, 95] on link "Applicants" at bounding box center [42, 95] width 52 height 12
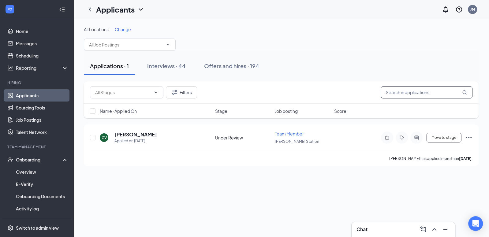
click at [410, 92] on input "text" at bounding box center [427, 92] width 92 height 12
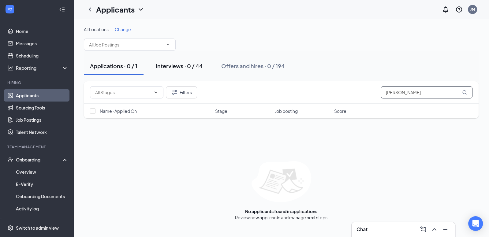
type input "[PERSON_NAME]"
click at [192, 65] on div "Interviews · 0 / 44" at bounding box center [179, 66] width 47 height 8
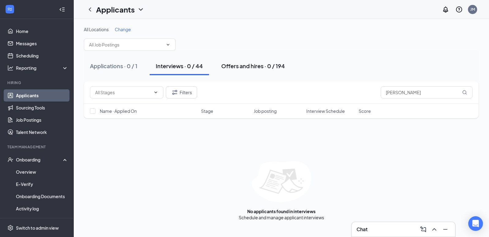
click at [270, 68] on div "Offers and hires · 0 / 194" at bounding box center [253, 66] width 64 height 8
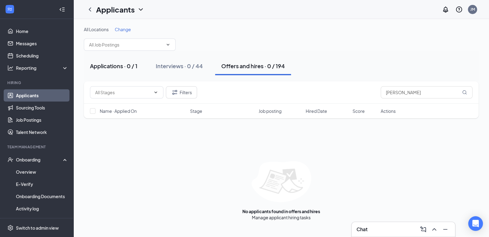
click at [110, 72] on button "Applications · 0 / 1" at bounding box center [114, 66] width 60 height 18
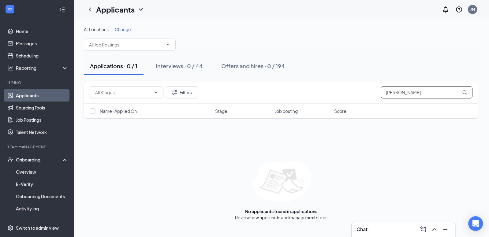
click at [425, 86] on input "[PERSON_NAME]" at bounding box center [427, 92] width 92 height 12
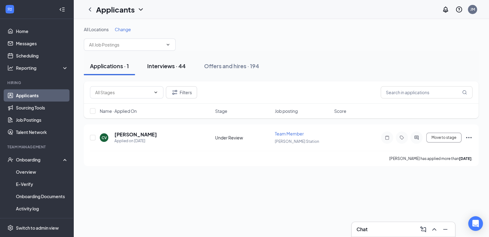
click at [175, 66] on div "Interviews · 44" at bounding box center [166, 66] width 39 height 8
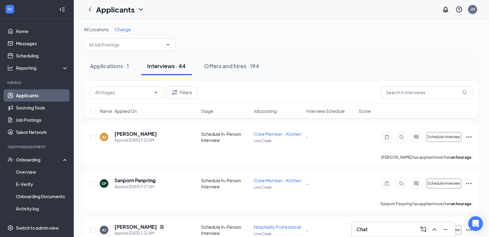
click at [237, 32] on div "All Locations Change" at bounding box center [281, 38] width 395 height 24
click at [27, 96] on link "Applicants" at bounding box center [42, 95] width 52 height 12
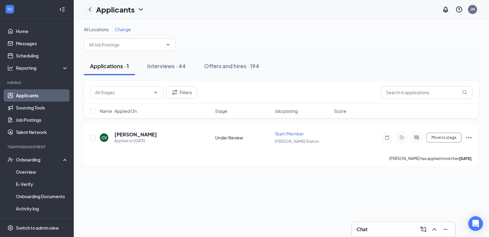
click at [92, 9] on icon "ChevronLeft" at bounding box center [89, 9] width 7 height 7
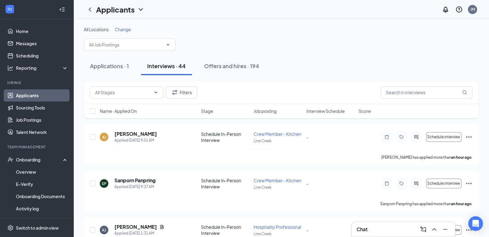
click at [347, 29] on div "All Locations Change" at bounding box center [281, 29] width 395 height 6
click at [340, 47] on div "All Locations Change" at bounding box center [281, 38] width 395 height 24
click at [211, 69] on div "Offers and hires · 194" at bounding box center [231, 66] width 55 height 8
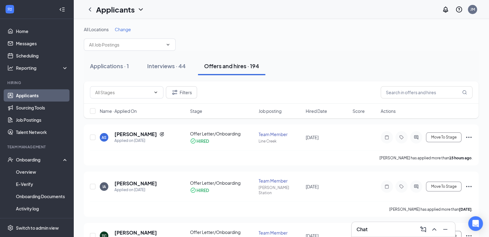
click at [313, 113] on span "Hired Date" at bounding box center [316, 111] width 21 height 6
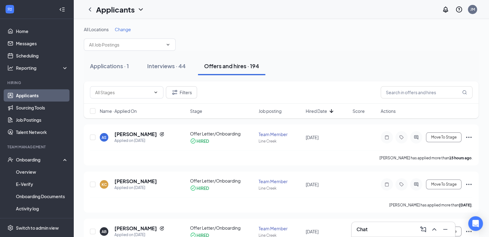
click at [313, 113] on span "Hired Date" at bounding box center [316, 111] width 21 height 6
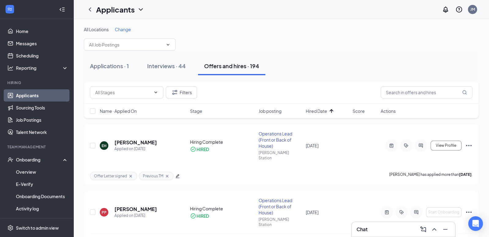
click at [313, 113] on span "Hired Date" at bounding box center [316, 111] width 21 height 6
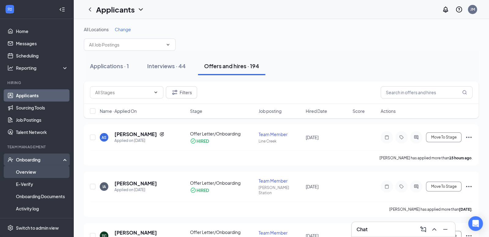
click at [36, 172] on link "Overview" at bounding box center [42, 172] width 52 height 12
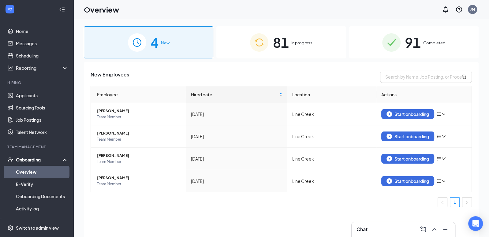
click at [296, 49] on div "81 In progress" at bounding box center [280, 42] width 129 height 32
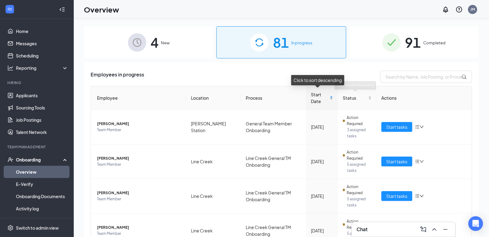
click at [328, 99] on div "Start Date" at bounding box center [322, 97] width 22 height 13
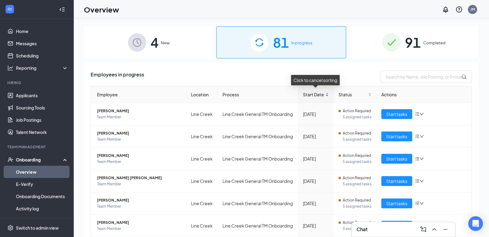
click at [328, 98] on div "Start Date" at bounding box center [316, 94] width 26 height 7
click at [112, 109] on span "[PERSON_NAME]" at bounding box center [139, 111] width 84 height 6
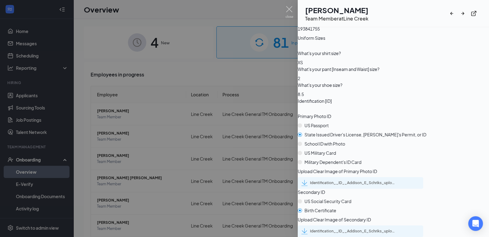
scroll to position [846, 0]
click at [330, 181] on div "Identification__ID__Addison_E_Schriks_uploadedfile_20250826.pdf.pdf" at bounding box center [353, 183] width 86 height 5
click at [351, 229] on div "Identification__ID__Addison_E_Schriks_uploadedfile_20250826.pdf.pdf" at bounding box center [353, 231] width 86 height 5
click at [288, 10] on img at bounding box center [290, 12] width 8 height 12
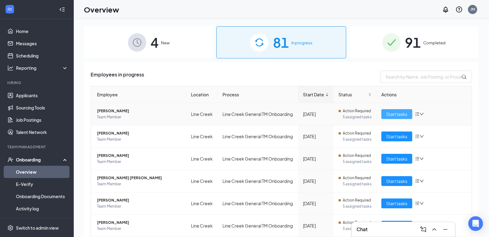
click at [402, 115] on span "Start tasks" at bounding box center [396, 114] width 21 height 7
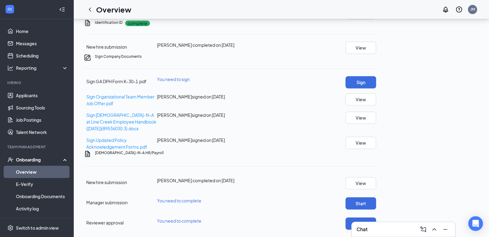
scroll to position [389, 0]
click at [376, 76] on button "Sign" at bounding box center [361, 82] width 31 height 12
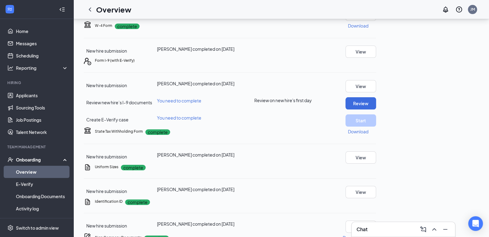
scroll to position [90, 0]
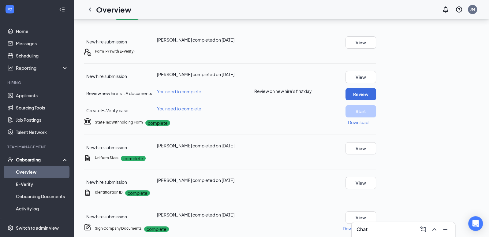
click at [369, 20] on p "Download" at bounding box center [358, 16] width 21 height 6
click at [42, 73] on div "Reporting" at bounding box center [36, 68] width 73 height 12
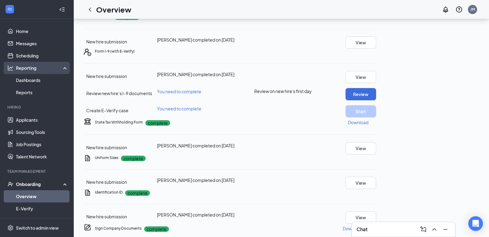
click at [42, 70] on div "Reporting" at bounding box center [42, 68] width 53 height 6
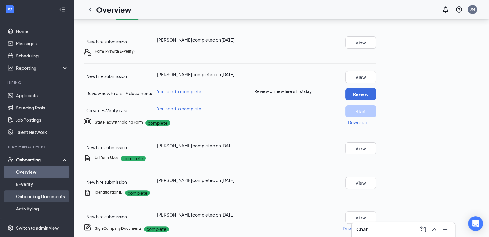
click at [21, 195] on link "Onboarding Documents" at bounding box center [42, 196] width 52 height 12
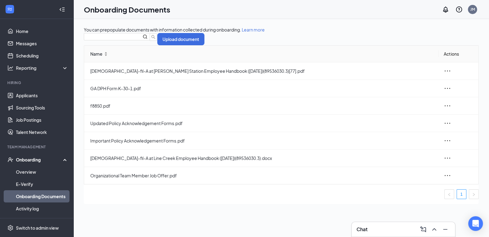
click at [129, 45] on div "Upload document" at bounding box center [281, 39] width 395 height 12
click at [129, 40] on input "text" at bounding box center [110, 36] width 48 height 7
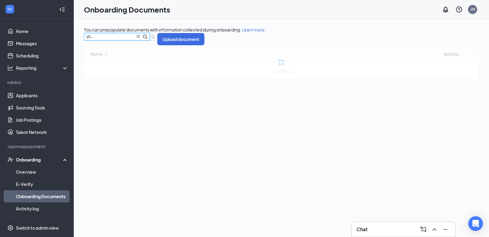
type input "W"
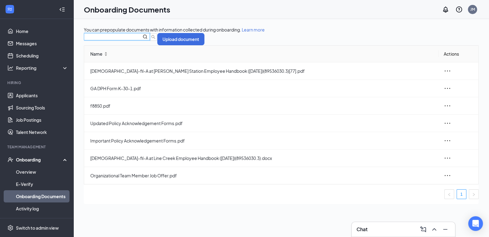
click at [82, 72] on div "You can prepopulate documents with information collected during onboarding. Lea…" at bounding box center [281, 142] width 416 height 246
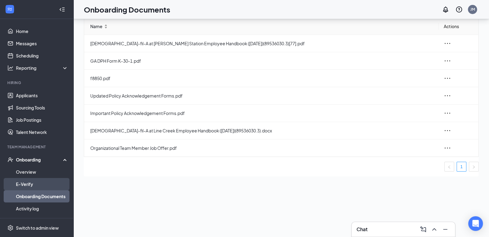
click at [34, 186] on link "E-Verify" at bounding box center [42, 184] width 52 height 12
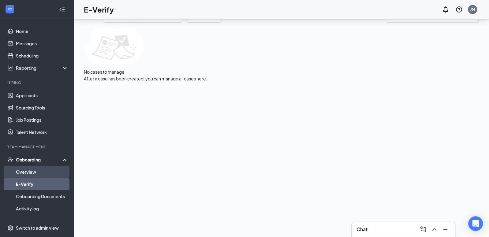
click at [37, 172] on link "Overview" at bounding box center [42, 172] width 52 height 12
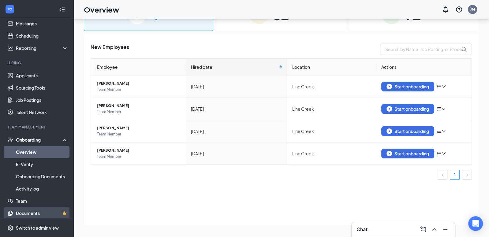
scroll to position [36, 0]
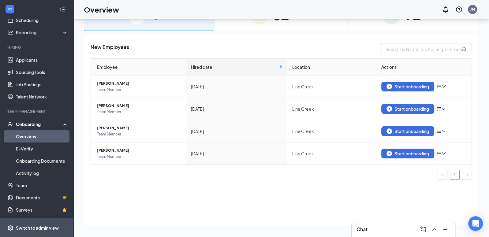
click at [32, 228] on div "Switch to admin view" at bounding box center [37, 228] width 43 height 6
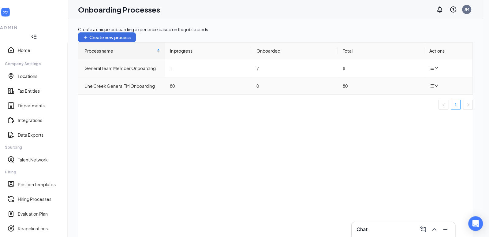
click at [439, 90] on td at bounding box center [449, 85] width 48 height 17
click at [434, 95] on td at bounding box center [449, 85] width 48 height 17
click at [438, 88] on icon "down" at bounding box center [436, 86] width 4 height 4
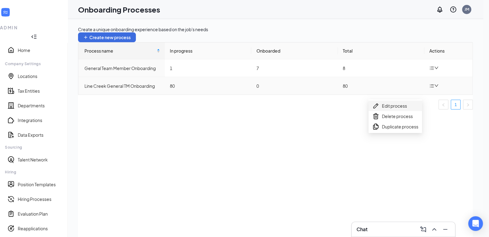
click at [408, 110] on div "Edit process" at bounding box center [395, 105] width 46 height 7
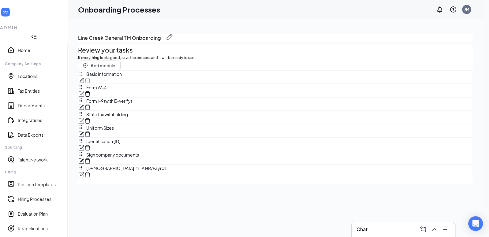
click at [107, 91] on span "Form W-4" at bounding box center [94, 87] width 23 height 7
click at [99, 133] on div "Review your tasks If everything looks good, save the process and it will be rea…" at bounding box center [275, 111] width 395 height 133
click at [100, 134] on div "Review your tasks If everything looks good, save the process and it will be rea…" at bounding box center [275, 111] width 395 height 133
click at [21, 47] on link "Home" at bounding box center [40, 50] width 45 height 6
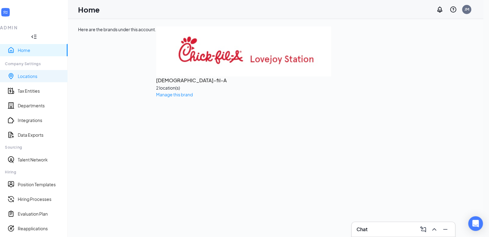
click at [21, 73] on link "Locations" at bounding box center [40, 76] width 45 height 6
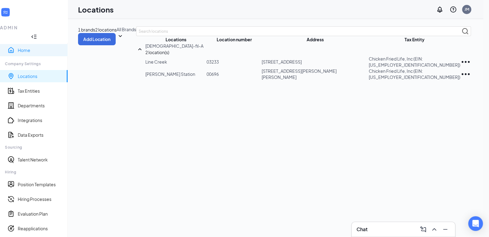
click at [30, 47] on link "Home" at bounding box center [40, 50] width 45 height 6
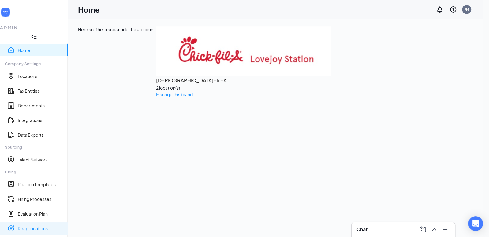
scroll to position [69, 0]
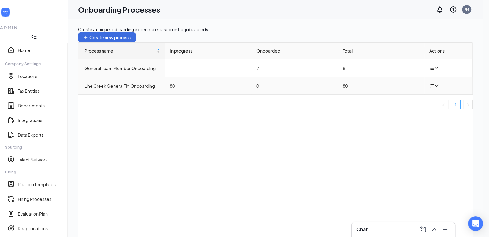
click at [433, 88] on icon "bars" at bounding box center [431, 86] width 5 height 5
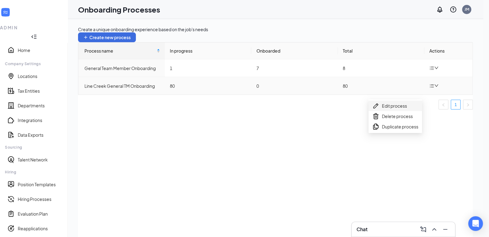
click at [414, 110] on div "Edit process" at bounding box center [395, 105] width 46 height 7
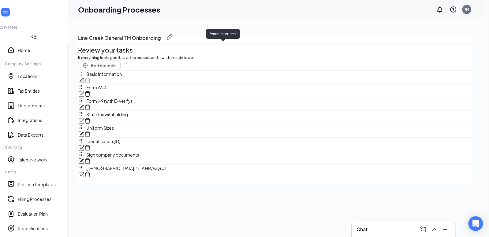
click at [173, 40] on img at bounding box center [170, 37] width 6 height 6
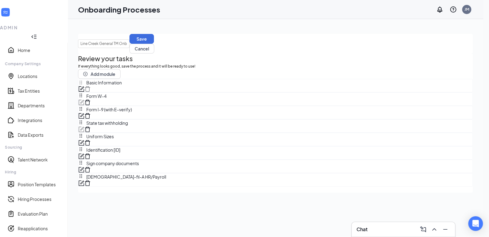
click at [244, 54] on div "Line Creek General TM Onboarding Save Cancel" at bounding box center [275, 44] width 395 height 20
click at [154, 44] on button "Save" at bounding box center [141, 39] width 24 height 10
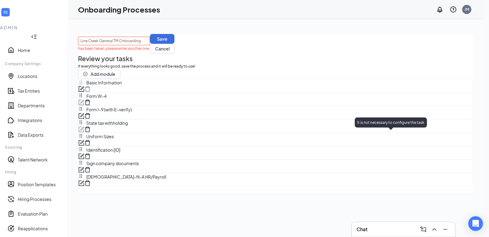
click at [84, 103] on icon "form" at bounding box center [82, 102] width 4 height 4
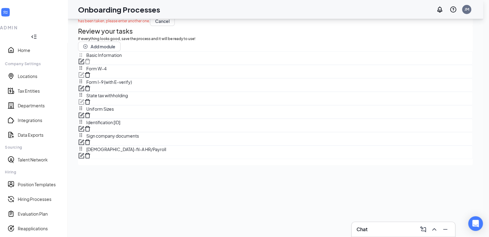
click at [100, 72] on div "Form W-4" at bounding box center [275, 68] width 394 height 7
click at [100, 108] on div "Review your tasks If everything looks good, save the process and it will be rea…" at bounding box center [275, 92] width 395 height 133
click at [100, 105] on div "Review your tasks If everything looks good, save the process and it will be rea…" at bounding box center [275, 92] width 395 height 133
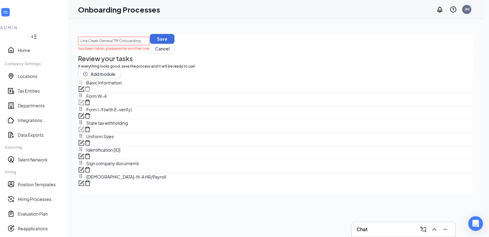
click at [246, 40] on div "Line Creek General TM Onboarding has been taken, please enter another one. Save…" at bounding box center [275, 44] width 395 height 20
click at [175, 46] on button "Cancel" at bounding box center [162, 49] width 25 height 10
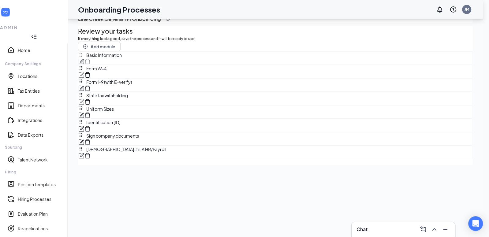
scroll to position [28, 0]
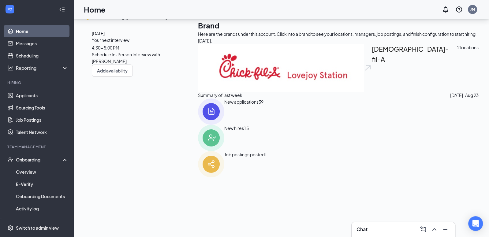
scroll to position [62, 0]
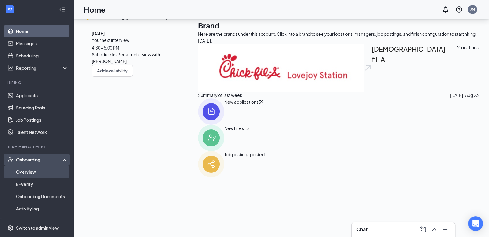
click at [25, 171] on link "Overview" at bounding box center [42, 172] width 52 height 12
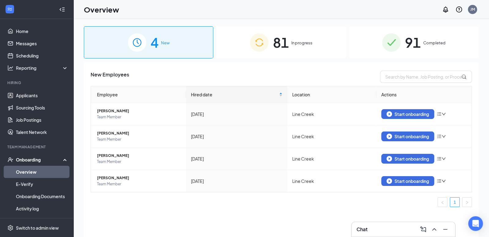
click at [279, 51] on span "81" at bounding box center [281, 42] width 16 height 21
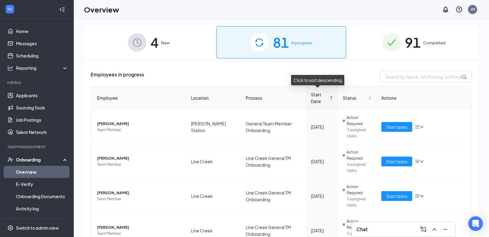
click at [326, 97] on div "Start Date" at bounding box center [322, 97] width 22 height 13
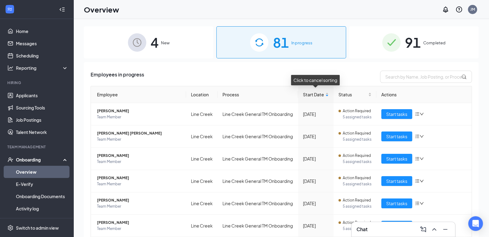
click at [412, 21] on div "4 New 81 In progress 91 Completed Employees in progress Employee Location Proce…" at bounding box center [281, 142] width 416 height 246
click at [407, 51] on span "91" at bounding box center [413, 42] width 16 height 21
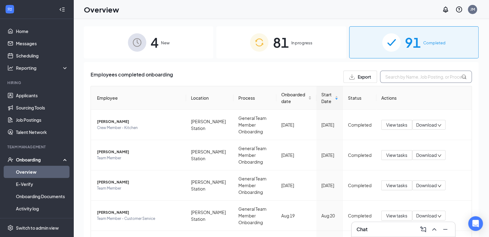
click at [393, 78] on input "text" at bounding box center [426, 77] width 92 height 12
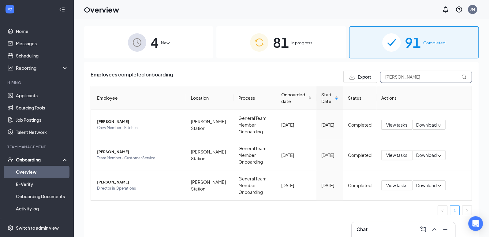
type input "[PERSON_NAME]"
click at [276, 43] on span "81" at bounding box center [281, 42] width 16 height 21
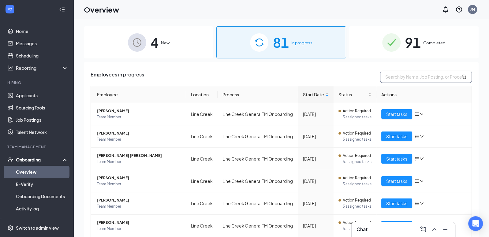
click at [409, 75] on input "text" at bounding box center [426, 77] width 92 height 12
type input "k"
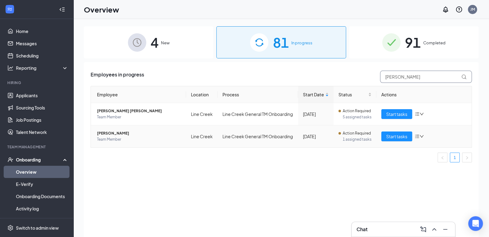
type input "[PERSON_NAME]"
click at [115, 133] on span "[PERSON_NAME]" at bounding box center [139, 133] width 84 height 6
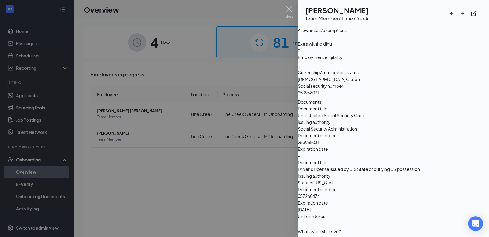
scroll to position [627, 0]
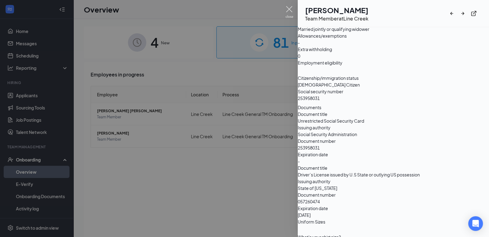
click at [288, 11] on img at bounding box center [290, 12] width 8 height 12
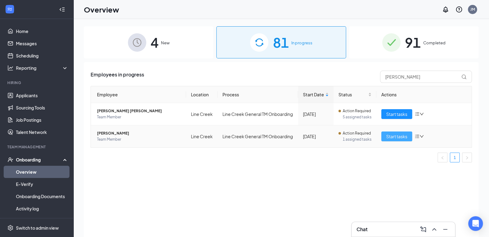
click at [407, 136] on span "Start tasks" at bounding box center [396, 136] width 21 height 7
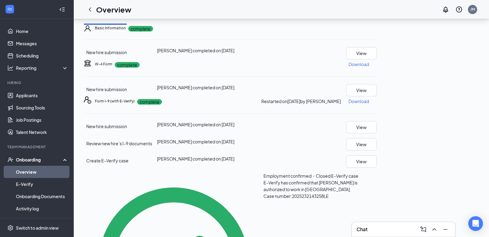
scroll to position [96, 0]
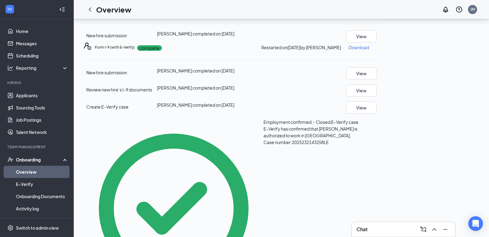
click at [369, 15] on button "Download" at bounding box center [358, 11] width 21 height 10
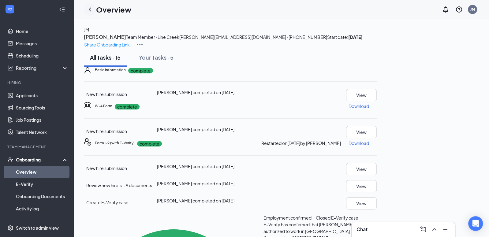
click at [90, 12] on icon "ChevronLeft" at bounding box center [89, 9] width 7 height 7
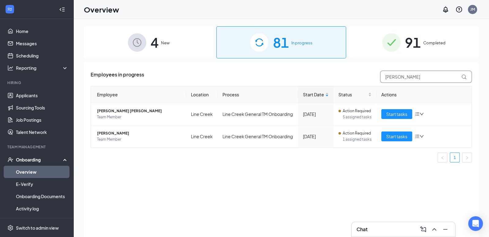
click at [391, 77] on input "[PERSON_NAME]" at bounding box center [426, 77] width 92 height 12
type input "abi"
click at [398, 116] on span "Start tasks" at bounding box center [396, 114] width 21 height 7
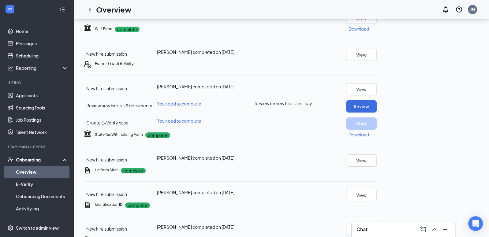
scroll to position [93, 0]
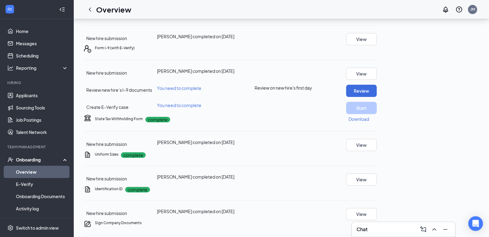
click at [369, 16] on p "Download" at bounding box center [359, 13] width 21 height 6
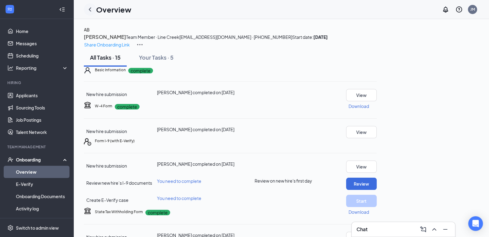
click at [91, 11] on icon "ChevronLeft" at bounding box center [89, 9] width 7 height 7
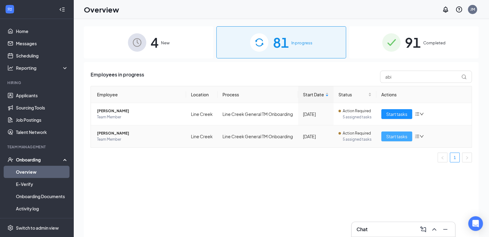
click at [401, 141] on button "Start tasks" at bounding box center [396, 137] width 31 height 10
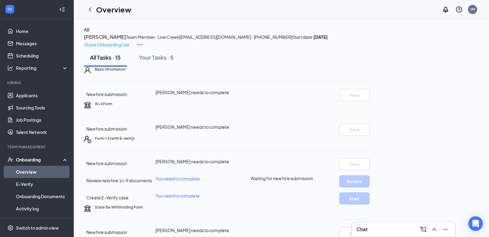
click at [144, 41] on img at bounding box center [139, 44] width 7 height 7
click at [89, 10] on icon "ChevronLeft" at bounding box center [90, 9] width 2 height 4
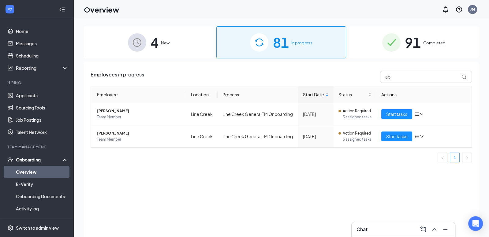
click at [166, 44] on span "New" at bounding box center [165, 43] width 9 height 6
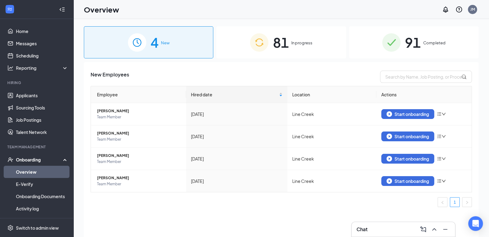
click at [304, 42] on span "In progress" at bounding box center [301, 43] width 21 height 6
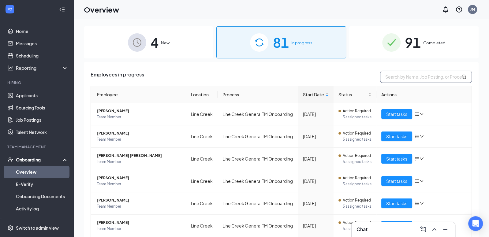
click at [455, 78] on input "text" at bounding box center [426, 77] width 92 height 12
click at [345, 94] on span "Status" at bounding box center [353, 94] width 28 height 7
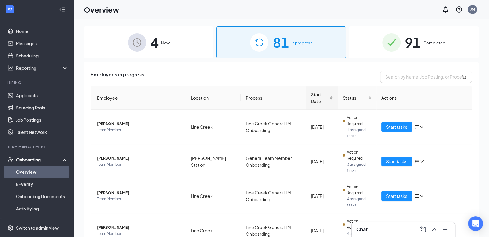
click at [312, 98] on span "Start Date" at bounding box center [319, 97] width 17 height 13
click at [116, 157] on span "[PERSON_NAME]" at bounding box center [139, 158] width 84 height 6
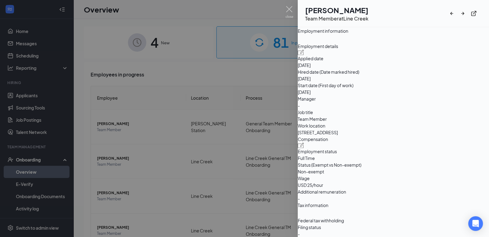
scroll to position [590, 0]
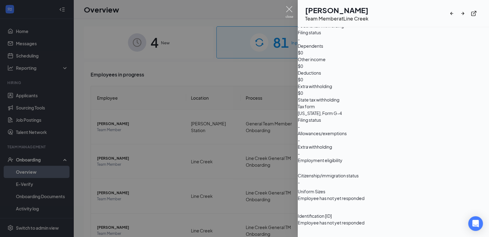
click at [288, 10] on img at bounding box center [290, 12] width 8 height 12
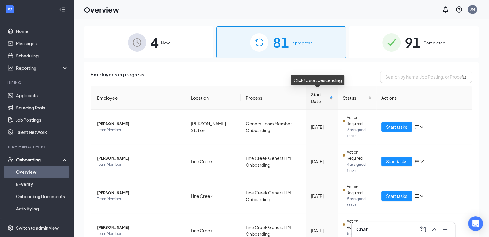
click at [331, 98] on div "Start Date" at bounding box center [322, 97] width 22 height 13
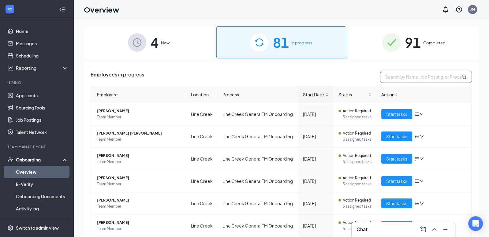
click at [392, 77] on input "text" at bounding box center [426, 77] width 92 height 12
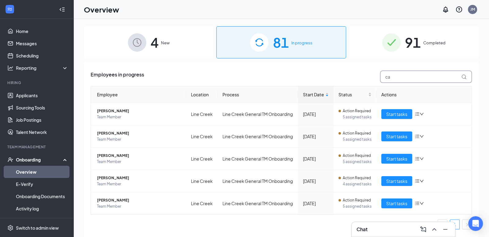
type input "c"
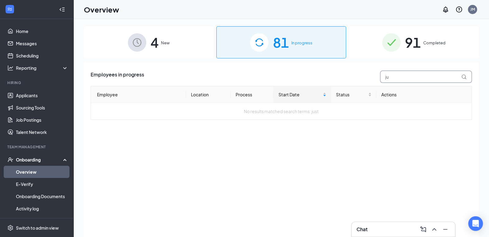
type input "j"
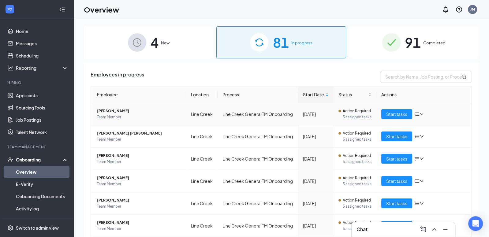
click at [111, 110] on span "[PERSON_NAME]" at bounding box center [139, 111] width 84 height 6
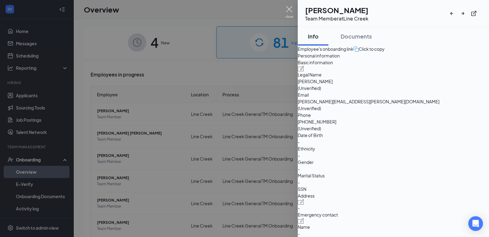
click at [286, 10] on img at bounding box center [290, 12] width 8 height 12
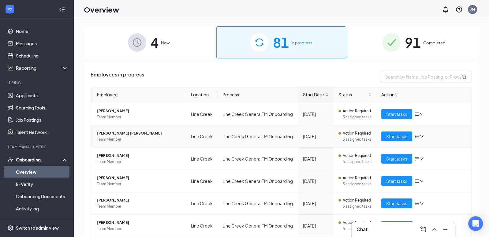
click at [114, 132] on span "[PERSON_NAME] [PERSON_NAME]" at bounding box center [139, 133] width 84 height 6
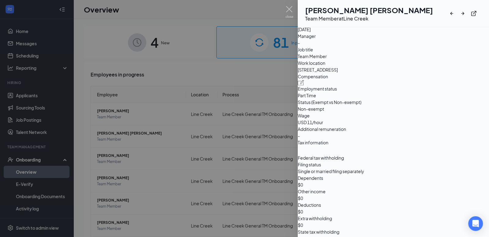
scroll to position [594, 0]
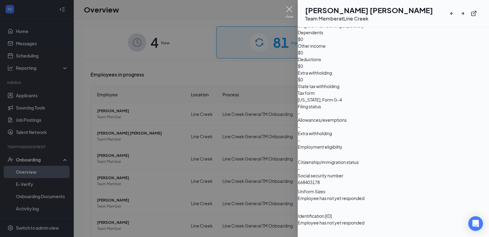
click at [290, 7] on img at bounding box center [290, 12] width 8 height 12
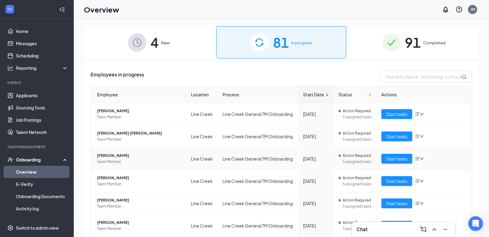
click at [113, 155] on span "[PERSON_NAME]" at bounding box center [139, 156] width 84 height 6
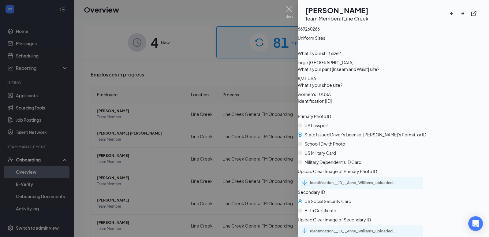
scroll to position [846, 0]
click at [332, 181] on div "Identification__ID__Anne_Williams_uploadedfile_20250820.pdf.pdf" at bounding box center [353, 183] width 86 height 5
click at [344, 229] on div "Identification__ID__Anne_Williams_uploadedfile_20250820.pdf.pdf" at bounding box center [353, 231] width 86 height 5
click at [287, 7] on img at bounding box center [290, 12] width 8 height 12
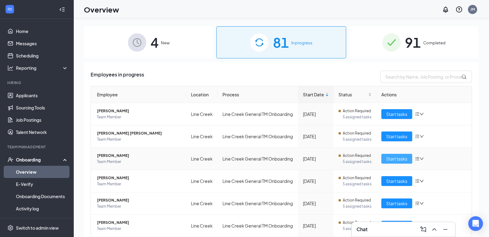
click at [391, 161] on span "Start tasks" at bounding box center [396, 158] width 21 height 7
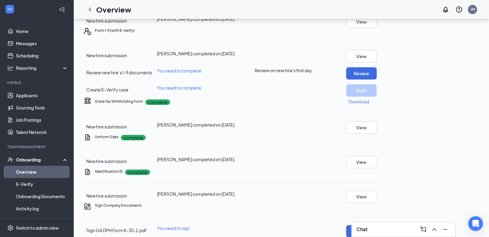
scroll to position [94, 0]
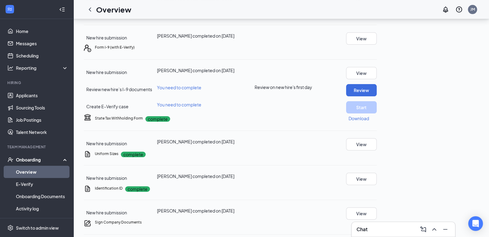
click at [369, 16] on p "Download" at bounding box center [359, 12] width 21 height 6
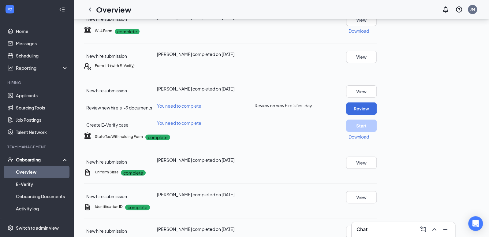
scroll to position [90, 0]
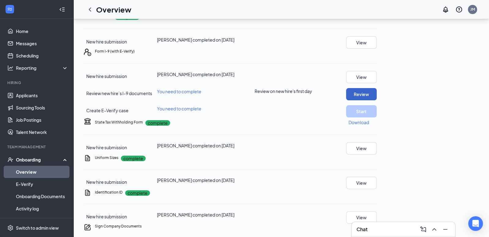
click at [377, 100] on button "Review" at bounding box center [361, 94] width 31 height 12
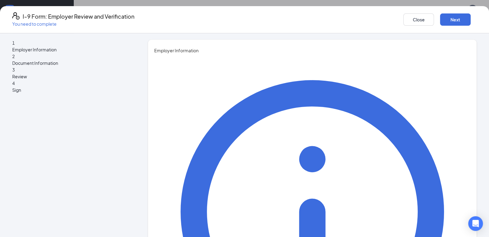
type input "[PERSON_NAME]"
type input "Executive Director"
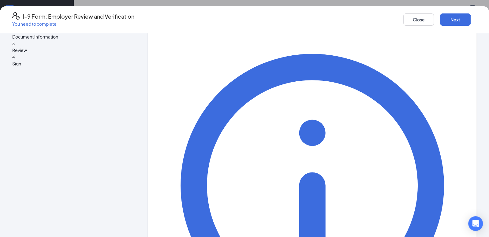
scroll to position [44, 0]
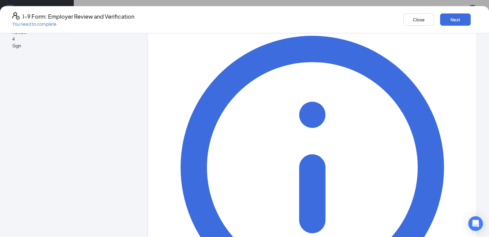
type input "[PERSON_NAME][EMAIL_ADDRESS][DOMAIN_NAME]"
type input "4787199252"
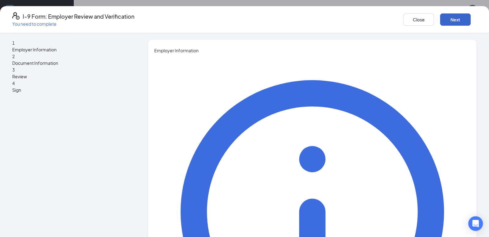
click at [443, 24] on button "Next" at bounding box center [455, 19] width 31 height 12
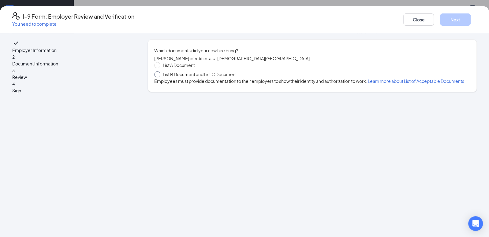
click at [185, 78] on span "List B Document and List C Document" at bounding box center [199, 74] width 79 height 7
click at [159, 76] on input "List B Document and List C Document" at bounding box center [156, 73] width 4 height 4
radio input "true"
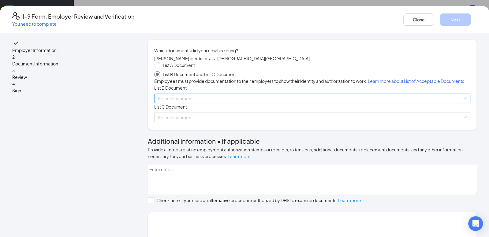
click at [180, 103] on div "Select document" at bounding box center [312, 99] width 316 height 10
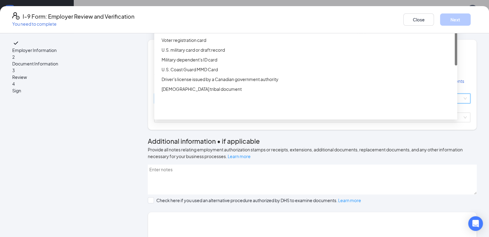
click at [204, 14] on div "Driver’s License issued by U.S State or outlying US possession" at bounding box center [308, 10] width 292 height 7
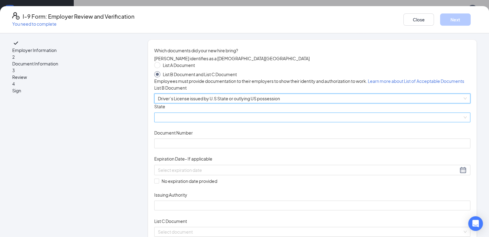
click at [185, 122] on span at bounding box center [312, 117] width 309 height 9
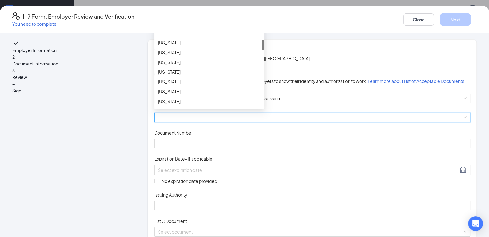
scroll to position [111, 0]
click at [181, 65] on div "[US_STATE]" at bounding box center [209, 61] width 103 height 7
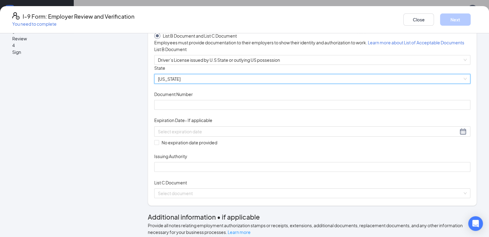
scroll to position [52, 0]
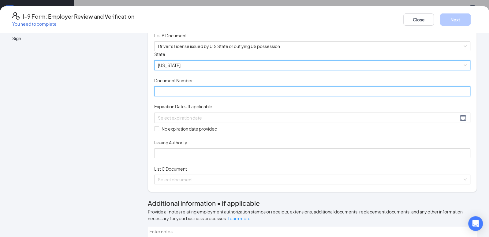
click at [179, 96] on input "Document Number" at bounding box center [312, 91] width 316 height 10
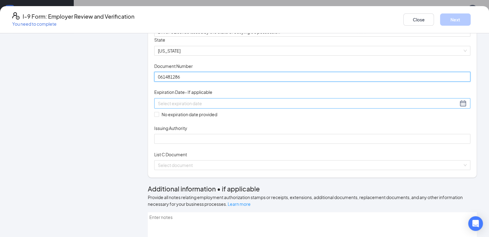
scroll to position [78, 0]
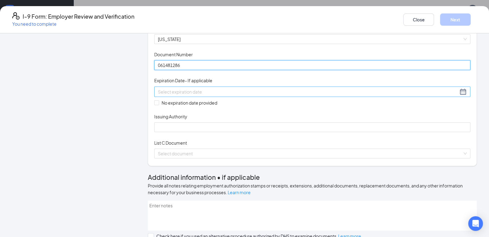
type input "061481286"
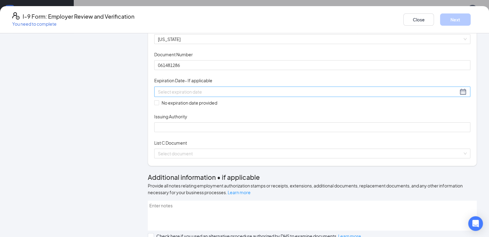
click at [262, 96] on div at bounding box center [312, 91] width 309 height 7
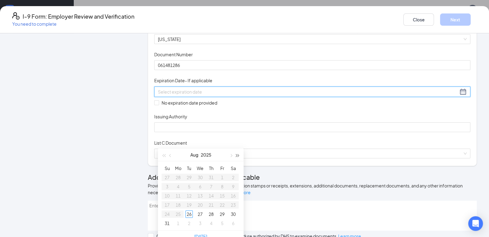
click at [239, 155] on button "button" at bounding box center [237, 155] width 7 height 12
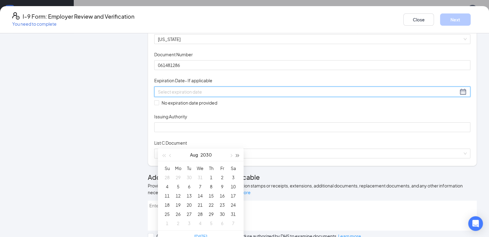
click at [239, 155] on button "button" at bounding box center [237, 155] width 7 height 12
type input "[DATE]"
click at [171, 155] on span "button" at bounding box center [170, 155] width 3 height 3
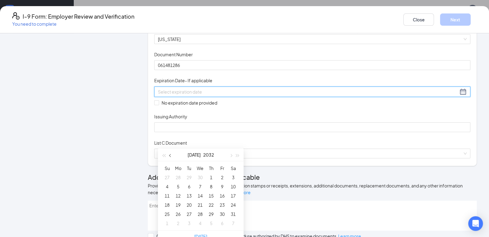
click at [171, 155] on span "button" at bounding box center [170, 155] width 3 height 3
type input "[DATE]"
click at [169, 212] on div "25" at bounding box center [166, 214] width 7 height 7
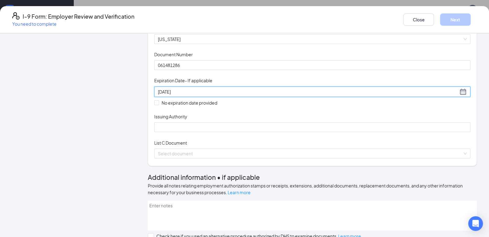
click at [287, 132] on div "Document Title Driver’s License issued by U.S State or outlying US possession S…" at bounding box center [312, 78] width 316 height 107
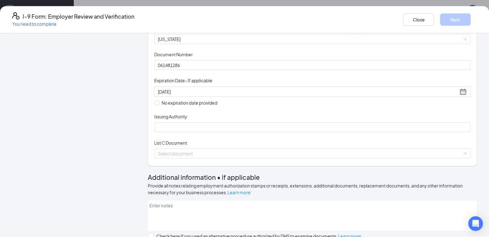
scroll to position [107, 0]
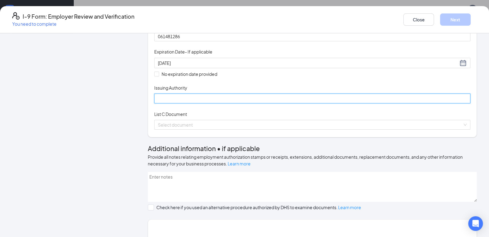
click at [207, 103] on input "Issuing Authority" at bounding box center [312, 99] width 316 height 10
type input "GA"
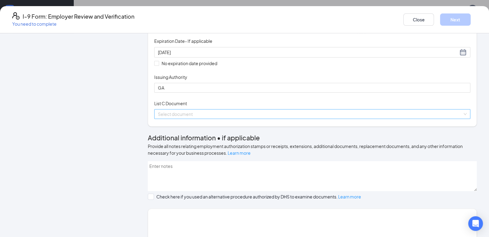
click at [200, 119] on input "search" at bounding box center [310, 114] width 305 height 9
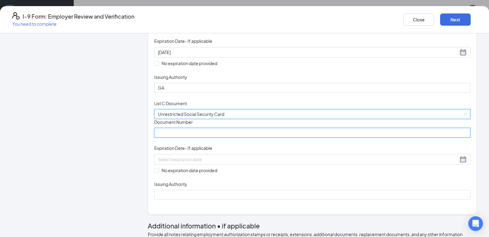
click at [196, 138] on input "Document Number" at bounding box center [312, 133] width 316 height 10
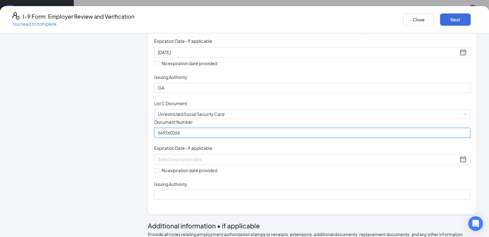
scroll to position [186, 0]
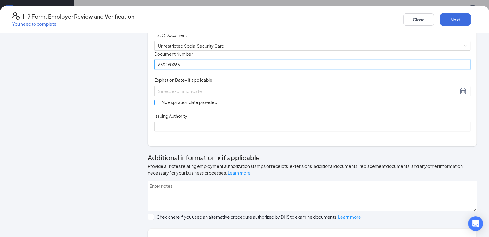
type input "669260266"
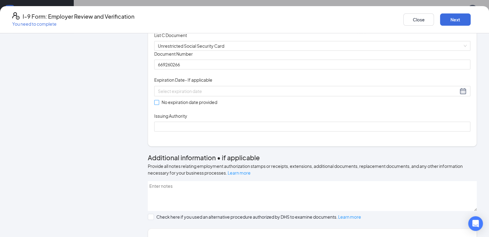
click at [159, 104] on input "No expiration date provided" at bounding box center [156, 102] width 4 height 4
checkbox input "true"
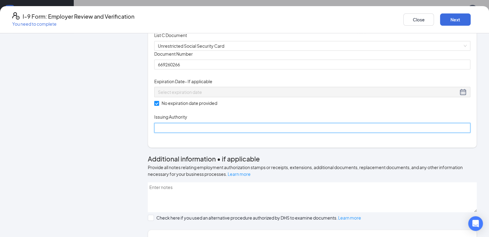
click at [173, 133] on input "Issuing Authority" at bounding box center [312, 128] width 316 height 10
type input "Social Security Administration"
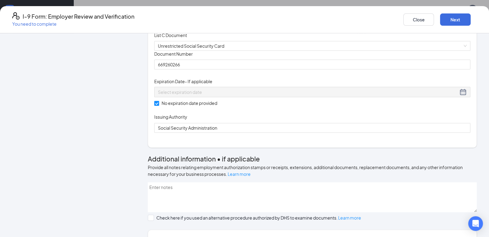
click at [322, 133] on div "Document Title Unrestricted Social Security Card Document Number 669260266 Expi…" at bounding box center [312, 92] width 316 height 82
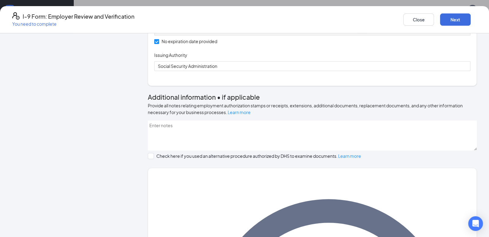
scroll to position [335, 0]
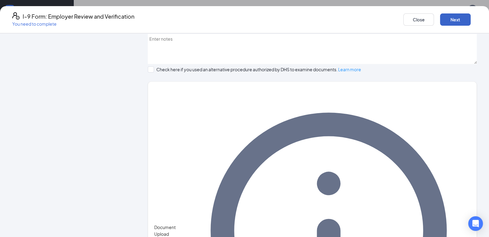
click at [440, 15] on button "Next" at bounding box center [455, 19] width 31 height 12
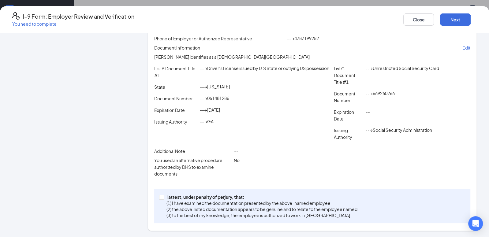
click at [163, 195] on div "I attest, under penalty of [PERSON_NAME], that: (1) I have examined the documen…" at bounding box center [312, 206] width 316 height 35
click at [163, 196] on input "I attest, under penalty of [PERSON_NAME], that: (1) I have examined the documen…" at bounding box center [161, 197] width 4 height 4
checkbox input "true"
click at [440, 17] on button "Next" at bounding box center [455, 19] width 31 height 12
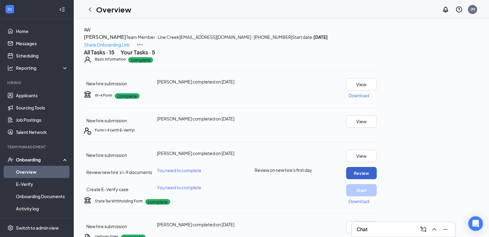
scroll to position [133, 0]
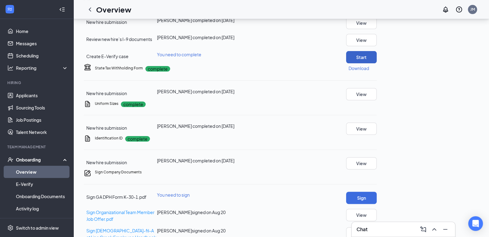
click at [377, 63] on button "Start" at bounding box center [361, 57] width 31 height 12
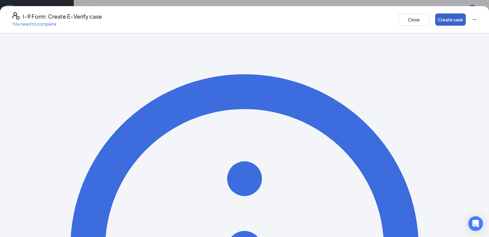
click at [435, 13] on button "Create case" at bounding box center [450, 19] width 31 height 12
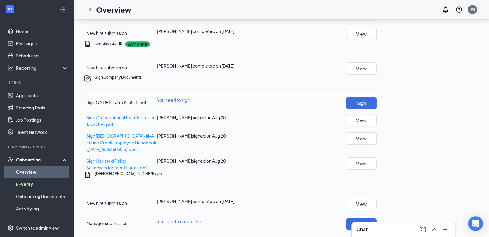
scroll to position [415, 0]
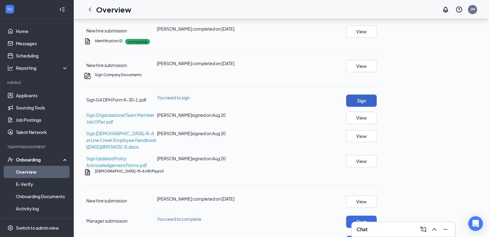
click at [377, 95] on button "Sign" at bounding box center [361, 101] width 31 height 12
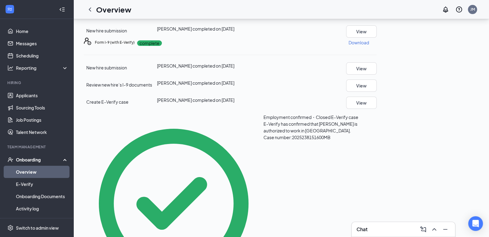
scroll to position [0, 0]
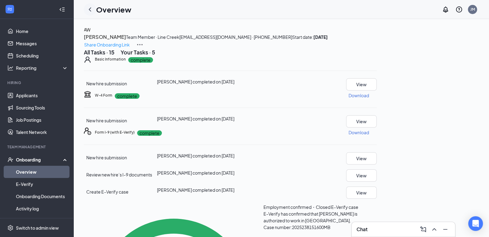
click at [89, 9] on icon "ChevronLeft" at bounding box center [90, 9] width 2 height 4
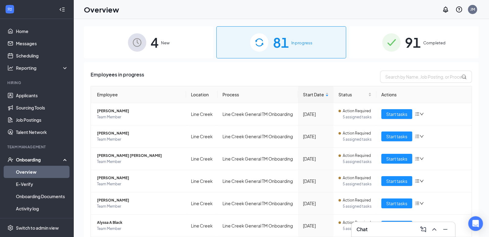
click at [199, 77] on div "Employees in progress" at bounding box center [281, 77] width 381 height 12
click at [107, 111] on span "[PERSON_NAME]" at bounding box center [139, 111] width 84 height 6
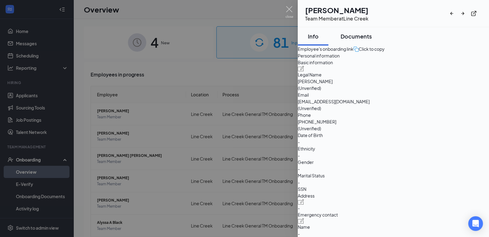
click at [356, 27] on button "Documents" at bounding box center [356, 36] width 43 height 18
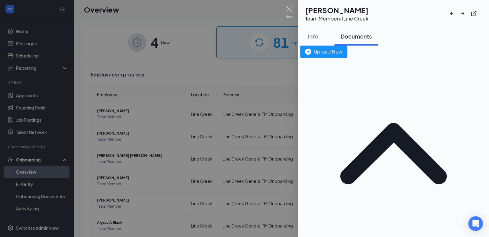
click at [235, 95] on div at bounding box center [244, 118] width 489 height 237
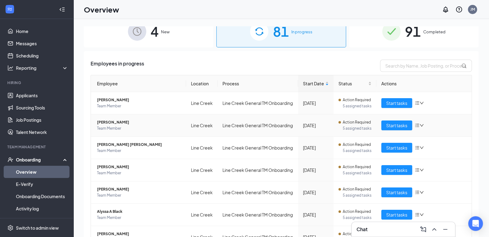
scroll to position [14, 0]
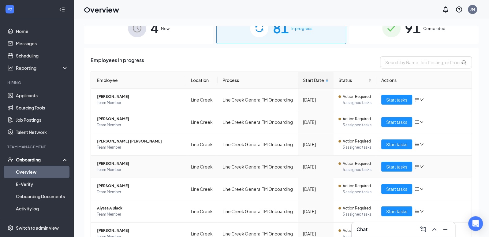
click at [104, 163] on span "[PERSON_NAME]" at bounding box center [139, 164] width 84 height 6
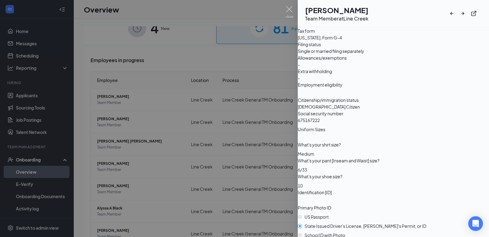
scroll to position [846, 0]
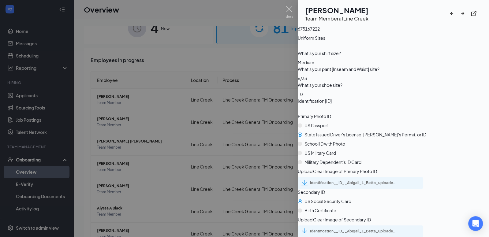
click at [354, 181] on div "Identification__ID__Abigail_L_Betta_uploadedfile_20250821.pdf.pdf" at bounding box center [353, 183] width 86 height 5
click at [344, 229] on div "Identification__ID__Abigail_L_Betta_uploadedfile_20250821.pdf.pdf" at bounding box center [353, 231] width 86 height 5
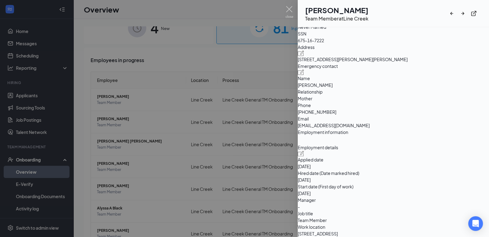
scroll to position [0, 0]
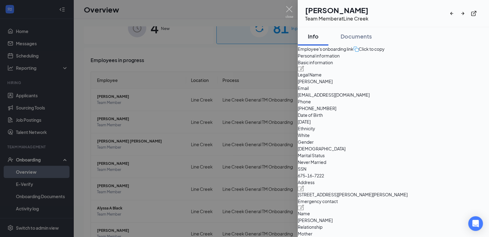
click at [267, 126] on div at bounding box center [244, 118] width 489 height 237
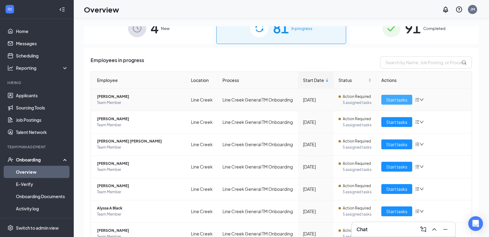
click at [399, 99] on span "Start tasks" at bounding box center [396, 99] width 21 height 7
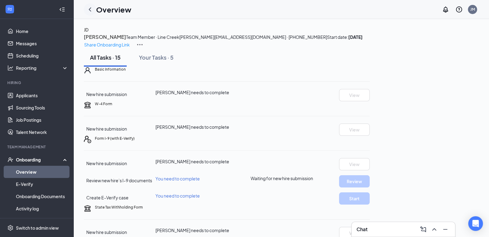
click at [89, 10] on icon "ChevronLeft" at bounding box center [90, 9] width 2 height 4
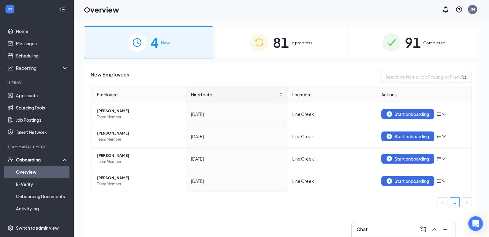
click at [274, 48] on span "81" at bounding box center [281, 42] width 16 height 21
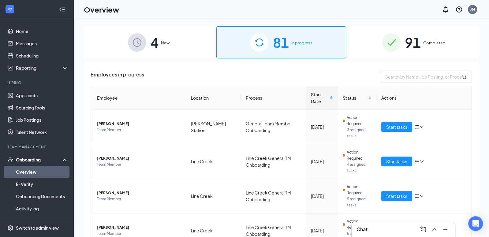
click at [436, 47] on div "91 Completed" at bounding box center [413, 42] width 129 height 32
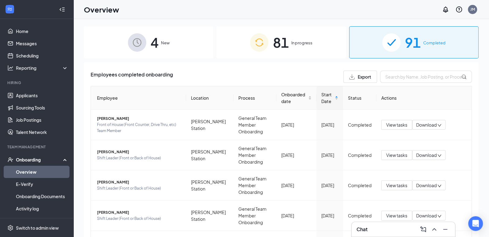
click at [297, 46] on span "In progress" at bounding box center [301, 43] width 21 height 6
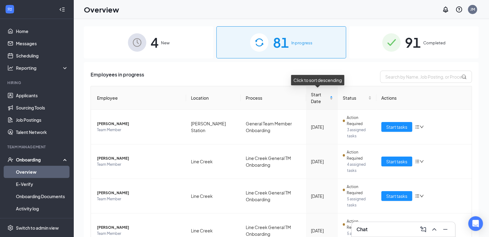
click at [329, 98] on div "Start Date" at bounding box center [322, 97] width 22 height 13
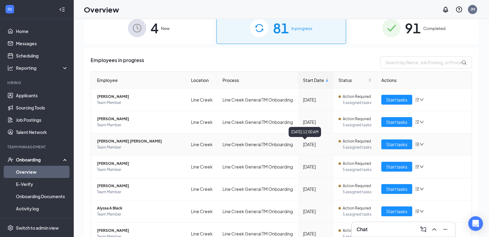
scroll to position [19, 0]
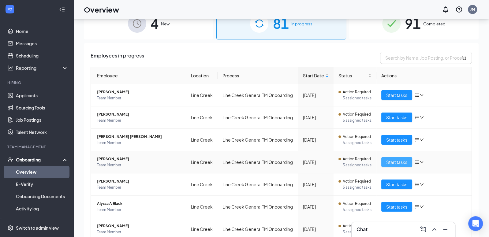
click at [391, 160] on span "Start tasks" at bounding box center [396, 162] width 21 height 7
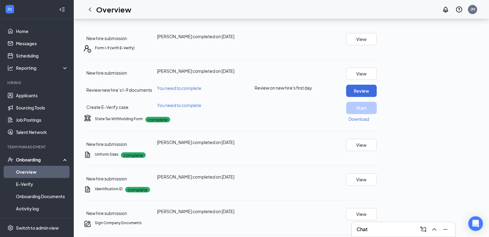
scroll to position [94, 0]
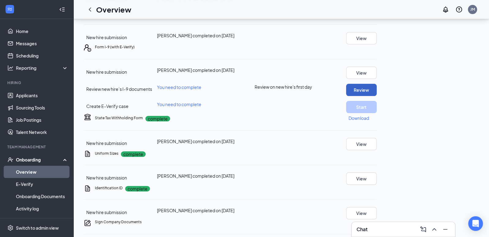
click at [377, 96] on button "Review" at bounding box center [361, 90] width 31 height 12
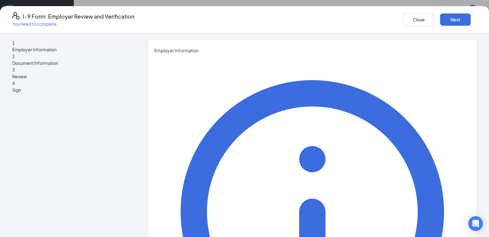
type input "[PERSON_NAME]"
type input "Executive Director"
type input "[EMAIL_ADDRESS][DOMAIN_NAME]"
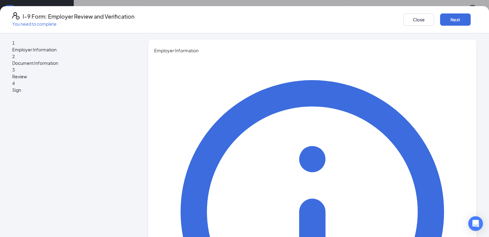
type input "6787871869"
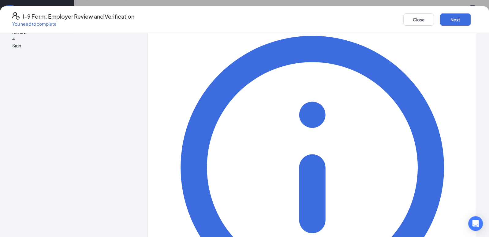
scroll to position [137, 0]
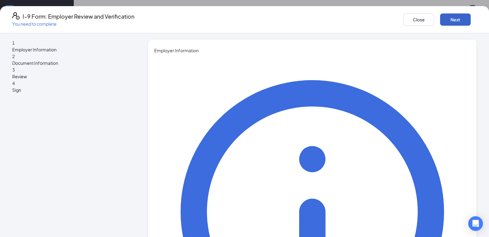
click at [440, 18] on button "Next" at bounding box center [455, 19] width 31 height 12
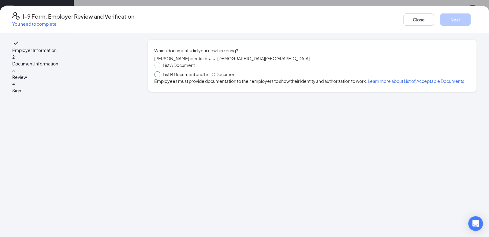
click at [184, 77] on span "List B Document and List C Document" at bounding box center [199, 74] width 79 height 7
click at [159, 76] on input "List B Document and List C Document" at bounding box center [156, 73] width 4 height 4
radio input "true"
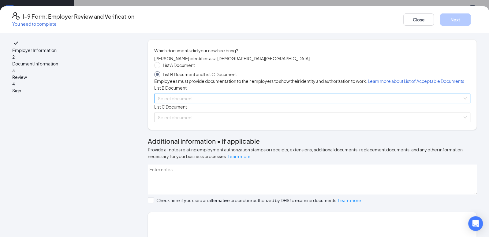
click at [187, 103] on input "search" at bounding box center [310, 98] width 305 height 9
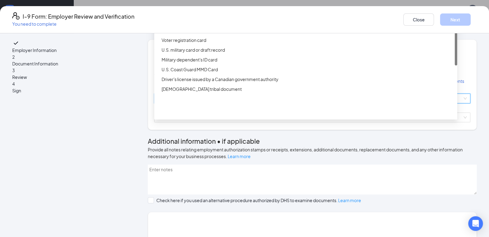
click at [196, 14] on div "Driver’s License issued by U.S State or outlying US possession" at bounding box center [308, 10] width 292 height 7
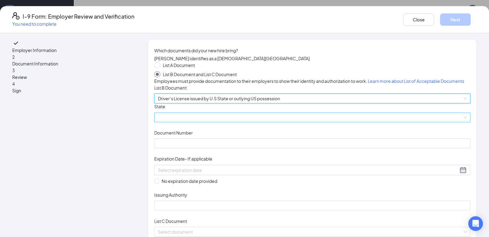
click at [182, 122] on span at bounding box center [312, 117] width 309 height 9
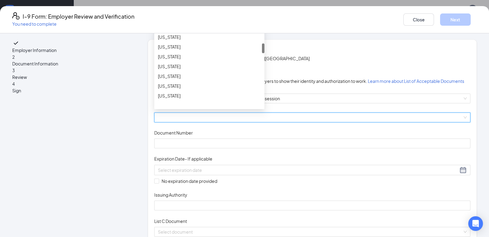
scroll to position [107, 0]
click at [189, 71] on div "[US_STATE]" at bounding box center [209, 66] width 110 height 10
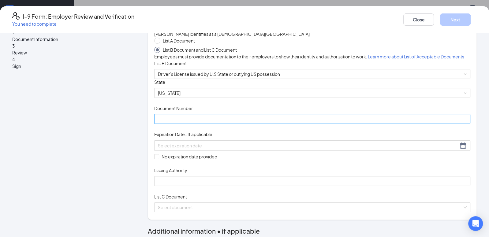
scroll to position [25, 0]
click at [181, 124] on input "Document Number" at bounding box center [312, 119] width 316 height 10
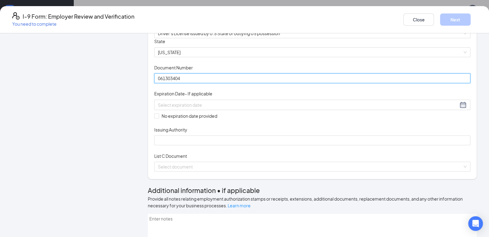
scroll to position [75, 0]
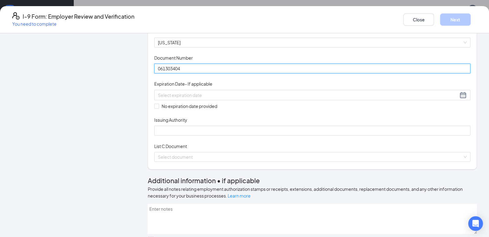
type input "061303404"
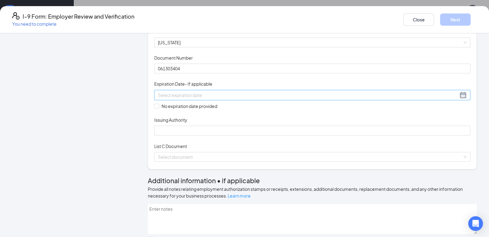
click at [262, 99] on div at bounding box center [312, 95] width 309 height 7
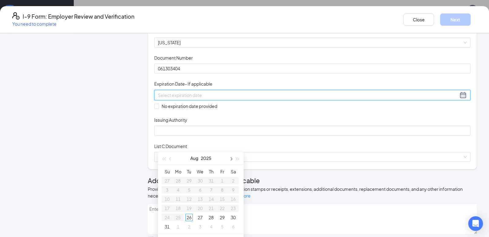
click at [230, 158] on span "button" at bounding box center [230, 159] width 3 height 3
type input "[DATE]"
click at [224, 208] on div "24" at bounding box center [222, 208] width 7 height 7
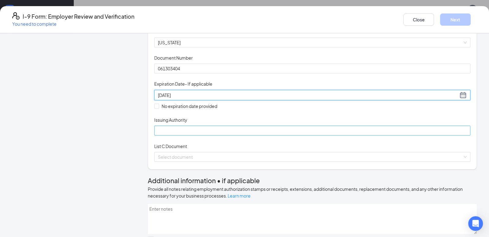
scroll to position [101, 0]
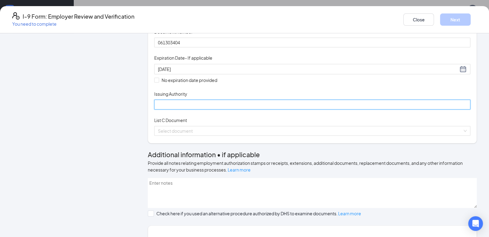
click at [199, 110] on input "Issuing Authority" at bounding box center [312, 105] width 316 height 10
drag, startPoint x: 182, startPoint y: 156, endPoint x: 132, endPoint y: 155, distance: 49.6
click at [132, 156] on div "Employer Information 2 Document Information 3 Review 4 Sign Which documents did…" at bounding box center [244, 239] width 465 height 602
type input "GA"
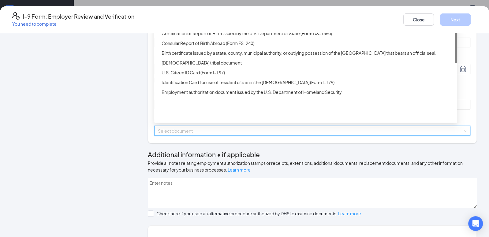
click at [182, 136] on input "search" at bounding box center [310, 130] width 305 height 9
click at [194, 17] on div "Unrestricted Social Security Card" at bounding box center [308, 13] width 292 height 7
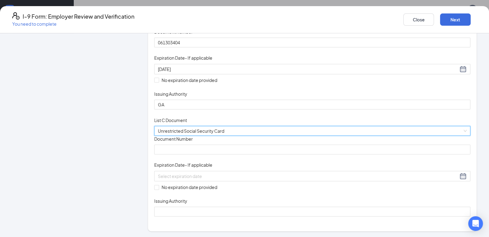
scroll to position [153, 0]
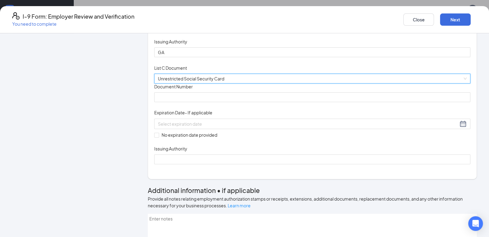
click at [186, 164] on div "Document Title Unrestricted Social Security Card Document Number Expiration Dat…" at bounding box center [312, 124] width 316 height 81
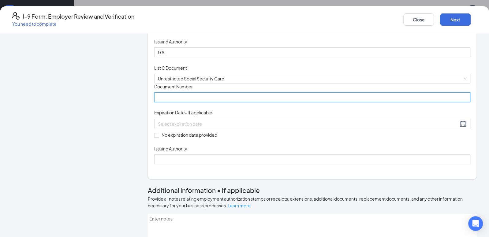
click at [183, 102] on input "Document Number" at bounding box center [312, 97] width 316 height 10
type input "7"
type input "675167222"
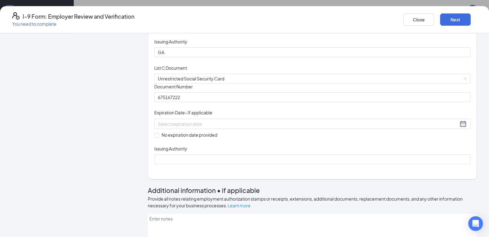
click at [362, 164] on div "Document Title Unrestricted Social Security Card Document Number 675167222 This…" at bounding box center [312, 124] width 316 height 81
click at [159, 137] on input "No expiration date provided" at bounding box center [156, 135] width 4 height 4
checkbox input "true"
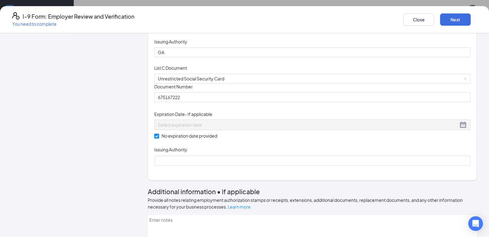
scroll to position [227, 0]
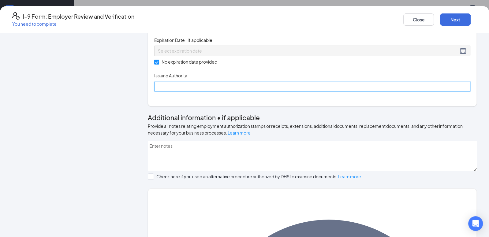
click at [180, 92] on input "Issuing Authority" at bounding box center [312, 87] width 316 height 10
type input "Social Security Administration"
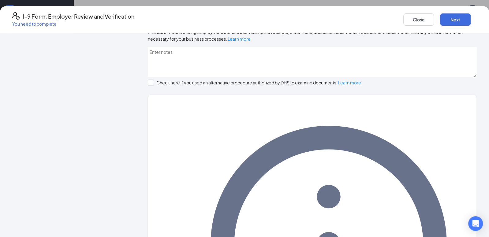
scroll to position [335, 0]
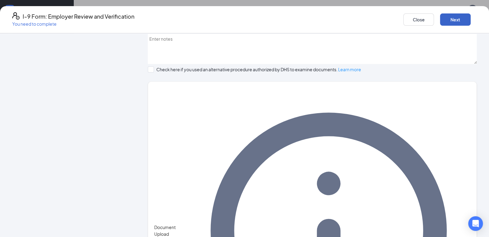
click at [440, 18] on button "Next" at bounding box center [455, 19] width 31 height 12
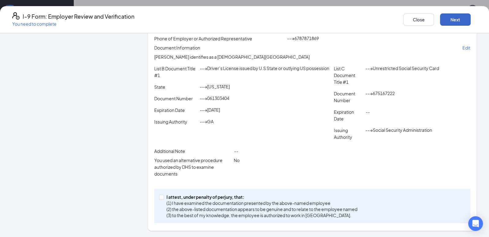
scroll to position [243, 0]
click at [163, 199] on input "I attest, under penalty of [PERSON_NAME], that: (1) I have examined the documen…" at bounding box center [161, 197] width 4 height 4
checkbox input "true"
click at [442, 17] on button "Next" at bounding box center [455, 19] width 31 height 12
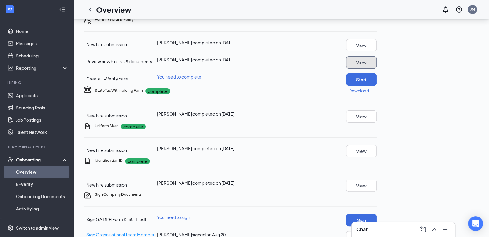
scroll to position [111, 0]
click at [377, 85] on button "Start" at bounding box center [361, 79] width 31 height 12
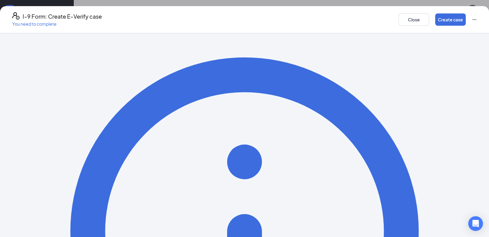
scroll to position [17, 0]
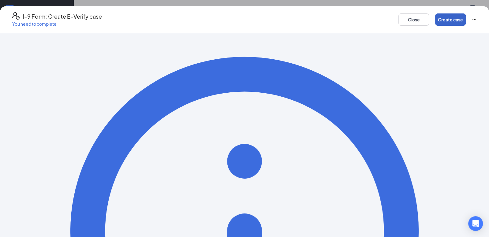
click at [435, 21] on button "Create case" at bounding box center [450, 19] width 31 height 12
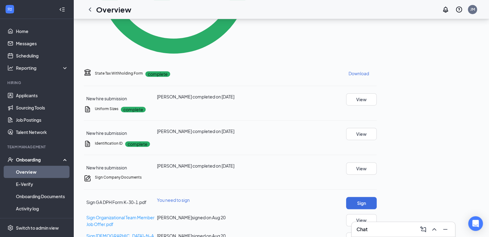
scroll to position [316, 0]
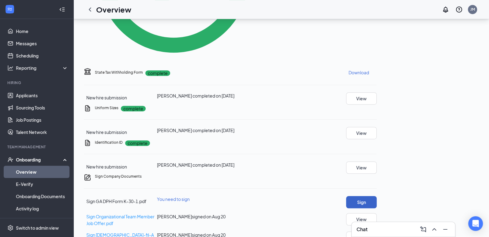
click at [377, 196] on button "Sign" at bounding box center [361, 202] width 31 height 12
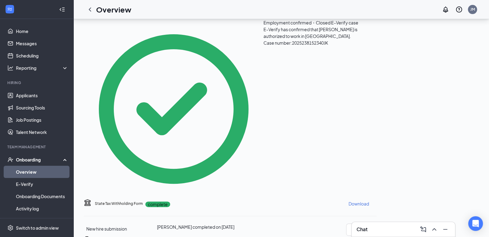
scroll to position [0, 0]
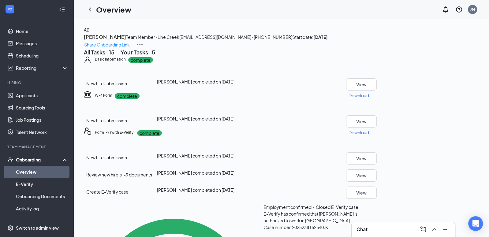
click at [110, 8] on h1 "Overview" at bounding box center [113, 9] width 35 height 10
click at [88, 9] on icon "ChevronLeft" at bounding box center [89, 9] width 7 height 7
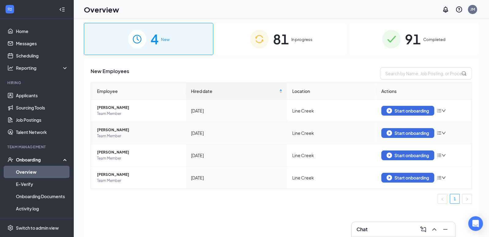
scroll to position [5, 0]
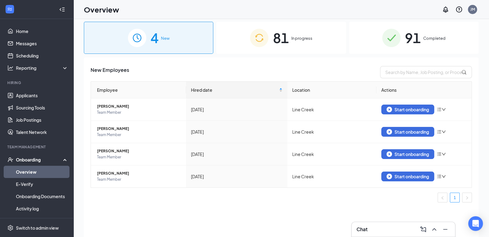
click at [270, 37] on div "81 In progress" at bounding box center [280, 38] width 129 height 32
